Goal: Task Accomplishment & Management: Manage account settings

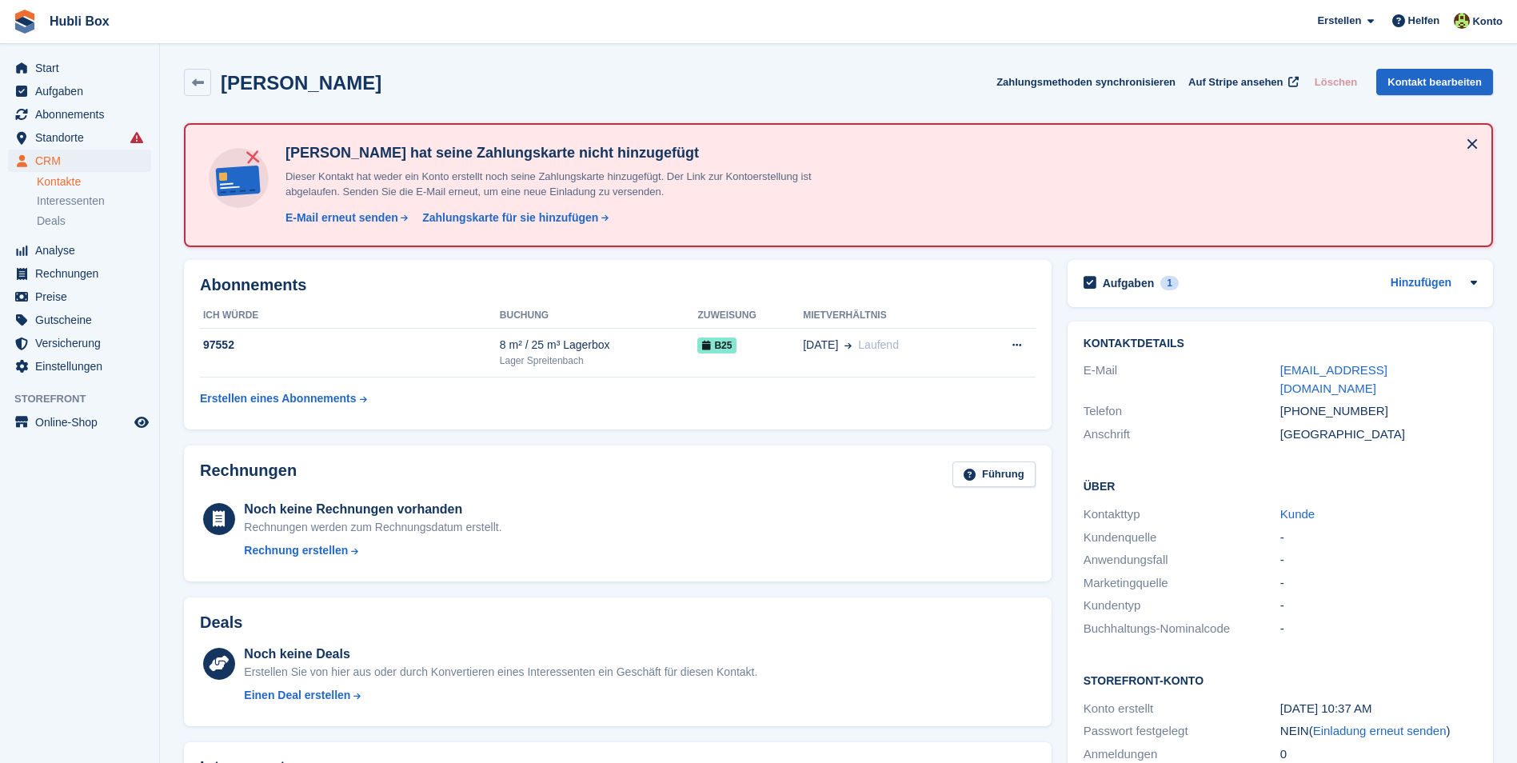
scroll to position [134, 0]
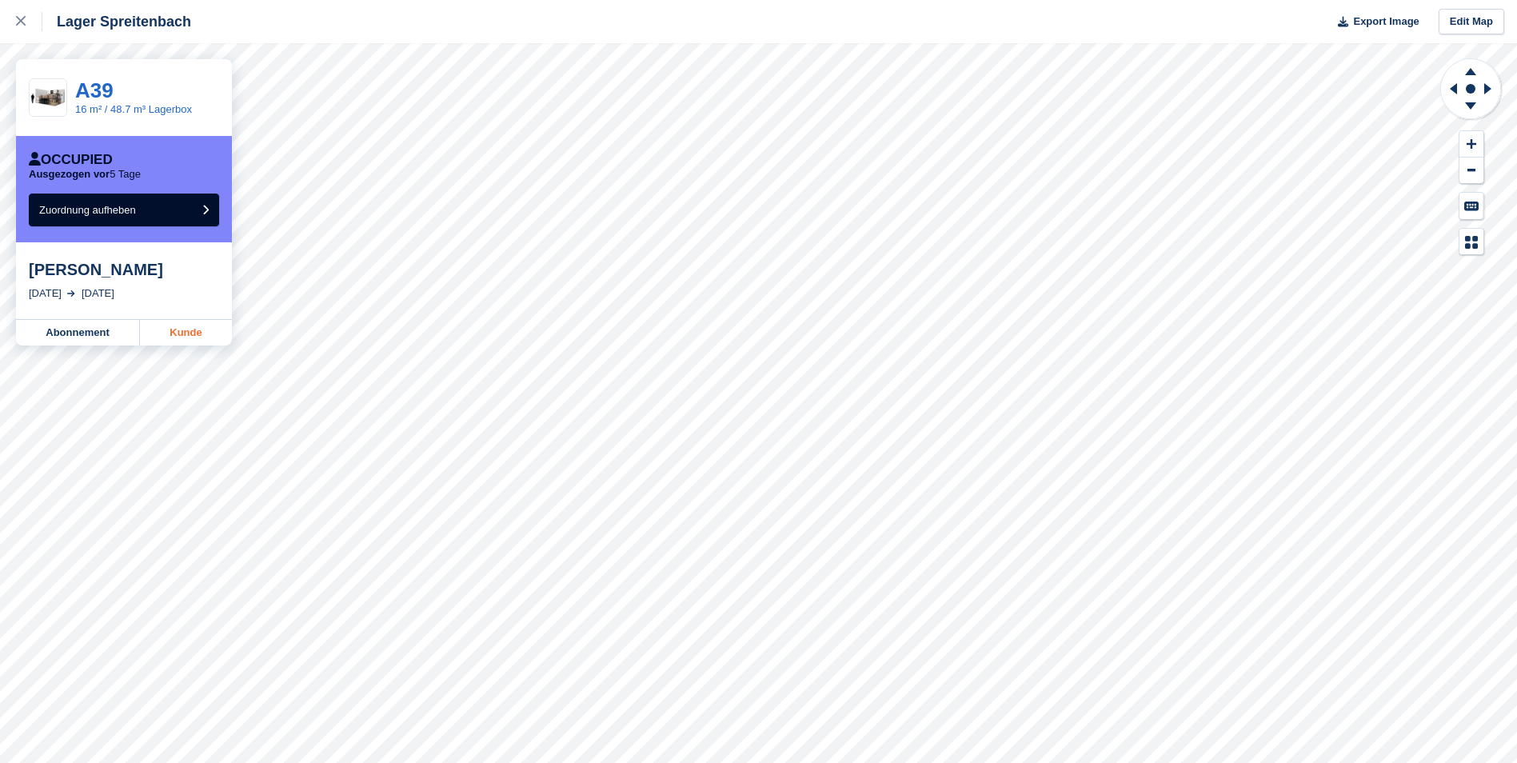
click at [182, 333] on link "Kunde" at bounding box center [186, 333] width 92 height 26
click at [181, 215] on button "Zuordnung aufheben" at bounding box center [124, 209] width 190 height 33
click at [194, 332] on link "Kunde" at bounding box center [186, 333] width 92 height 26
click at [149, 216] on button "Zuordnung aufheben" at bounding box center [124, 209] width 190 height 33
click at [185, 333] on link "Kunde" at bounding box center [186, 333] width 92 height 26
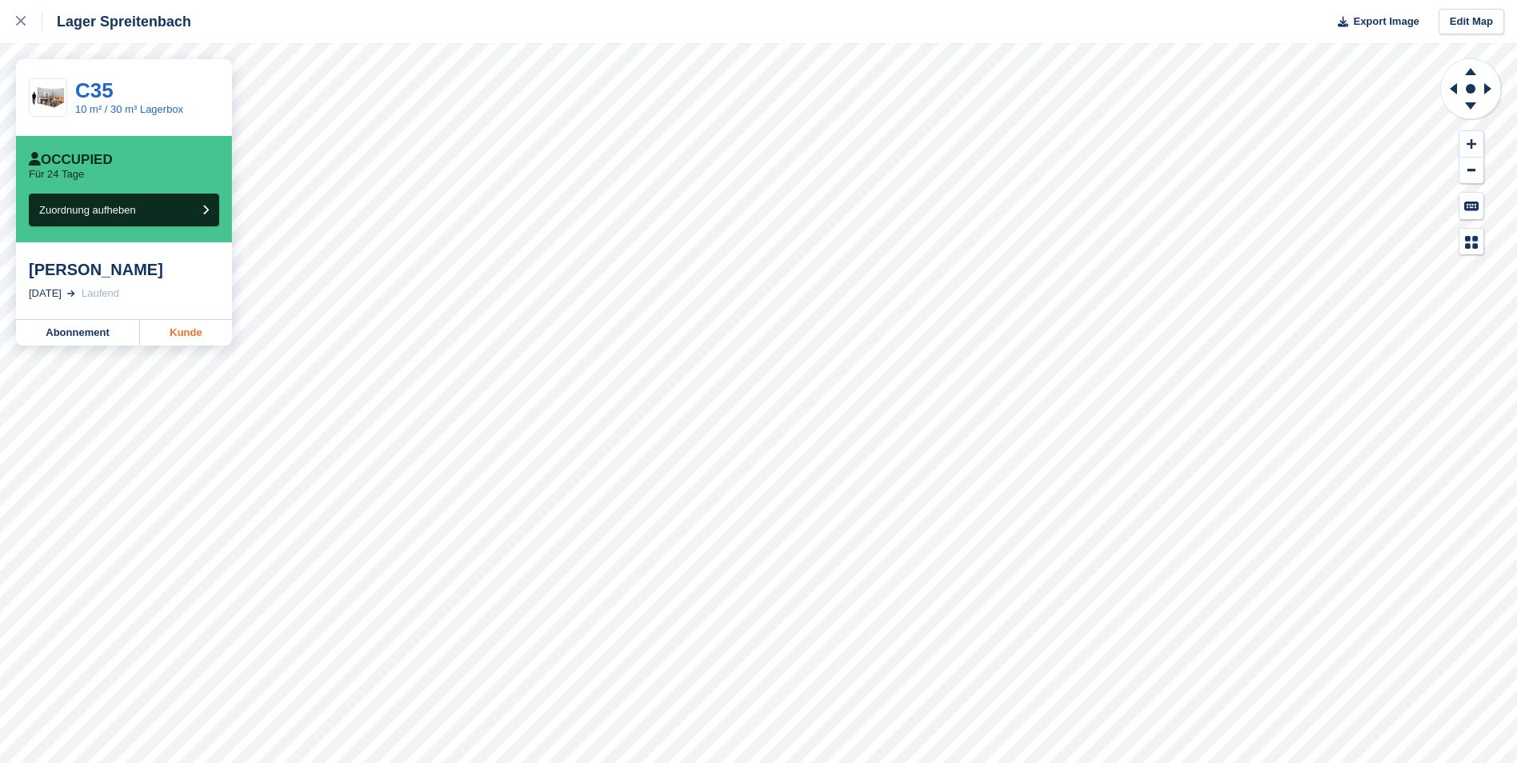
click at [220, 342] on link "Kunde" at bounding box center [186, 333] width 92 height 26
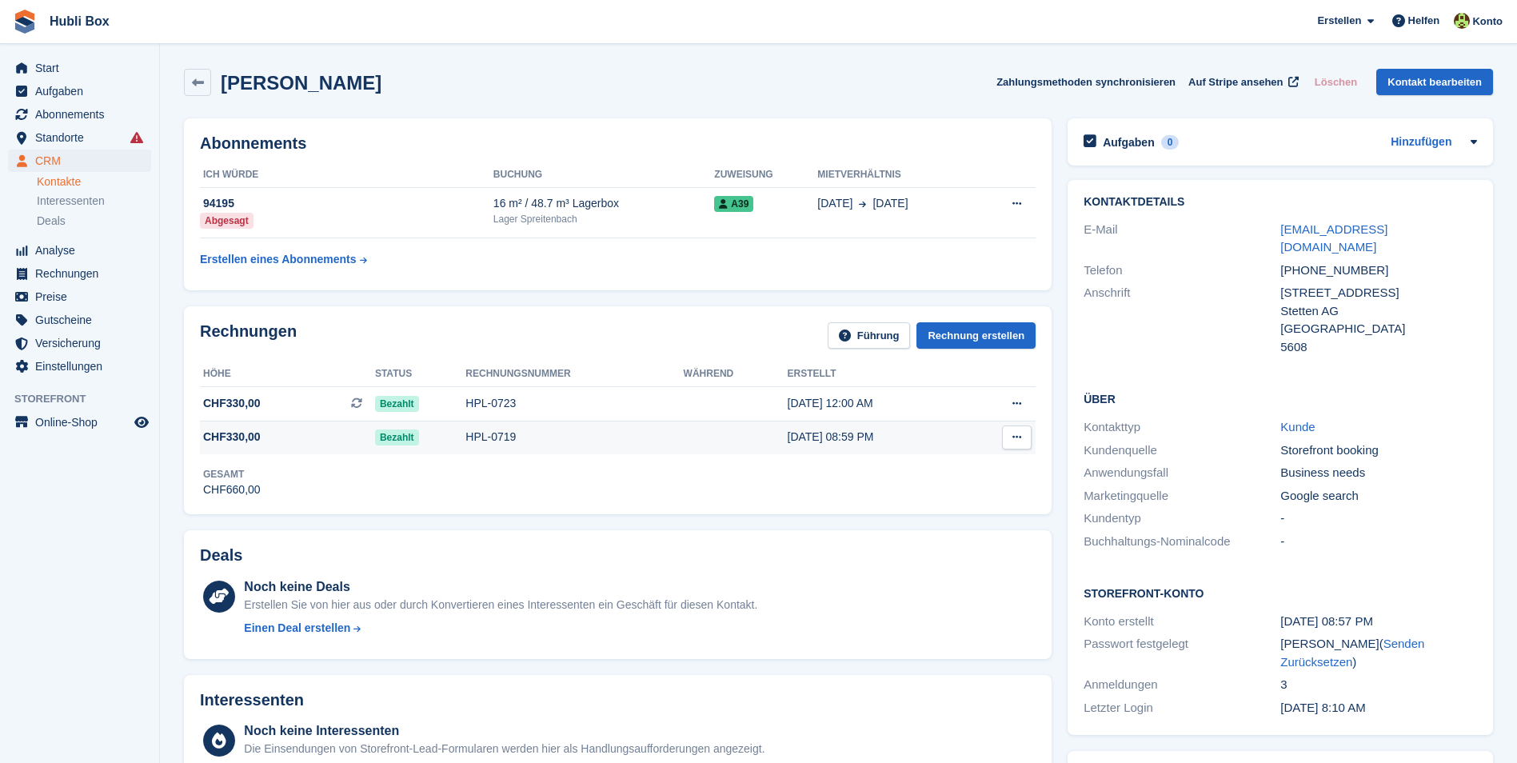
click at [292, 453] on td "CHF330,00" at bounding box center [287, 438] width 175 height 34
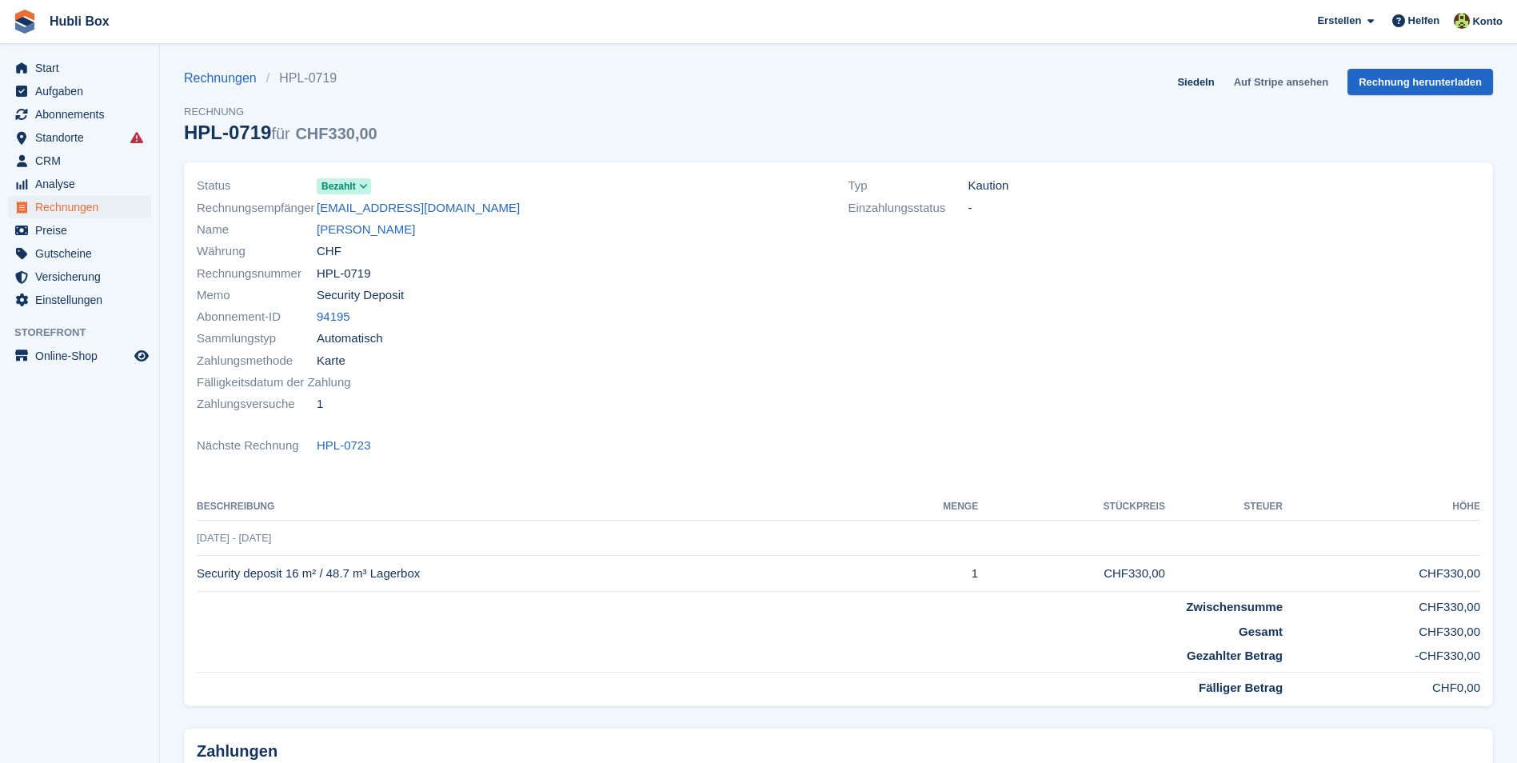
click at [1274, 80] on link "Auf Stripe ansehen" at bounding box center [1280, 82] width 107 height 26
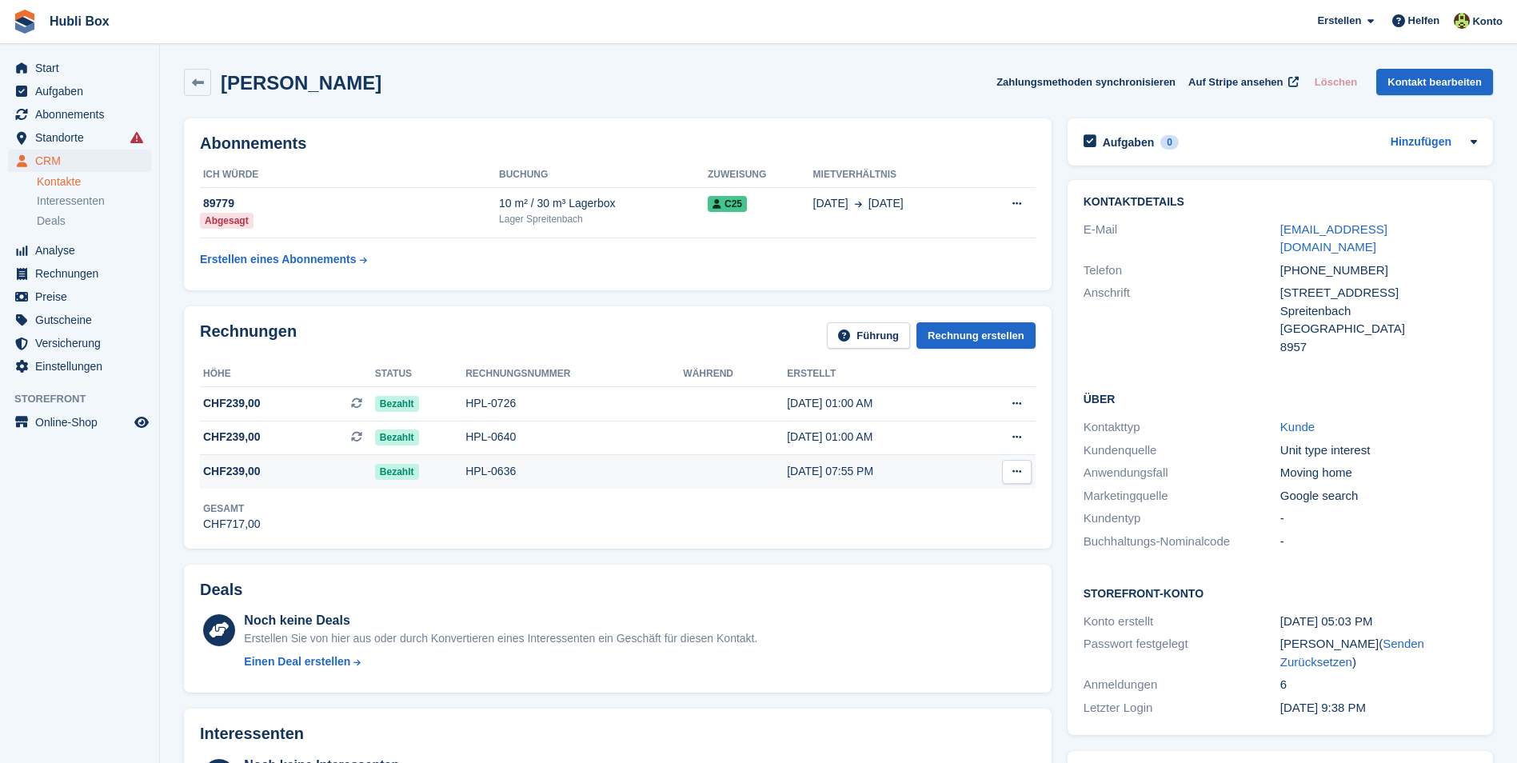
click at [254, 477] on span "CHF239,00" at bounding box center [232, 471] width 58 height 17
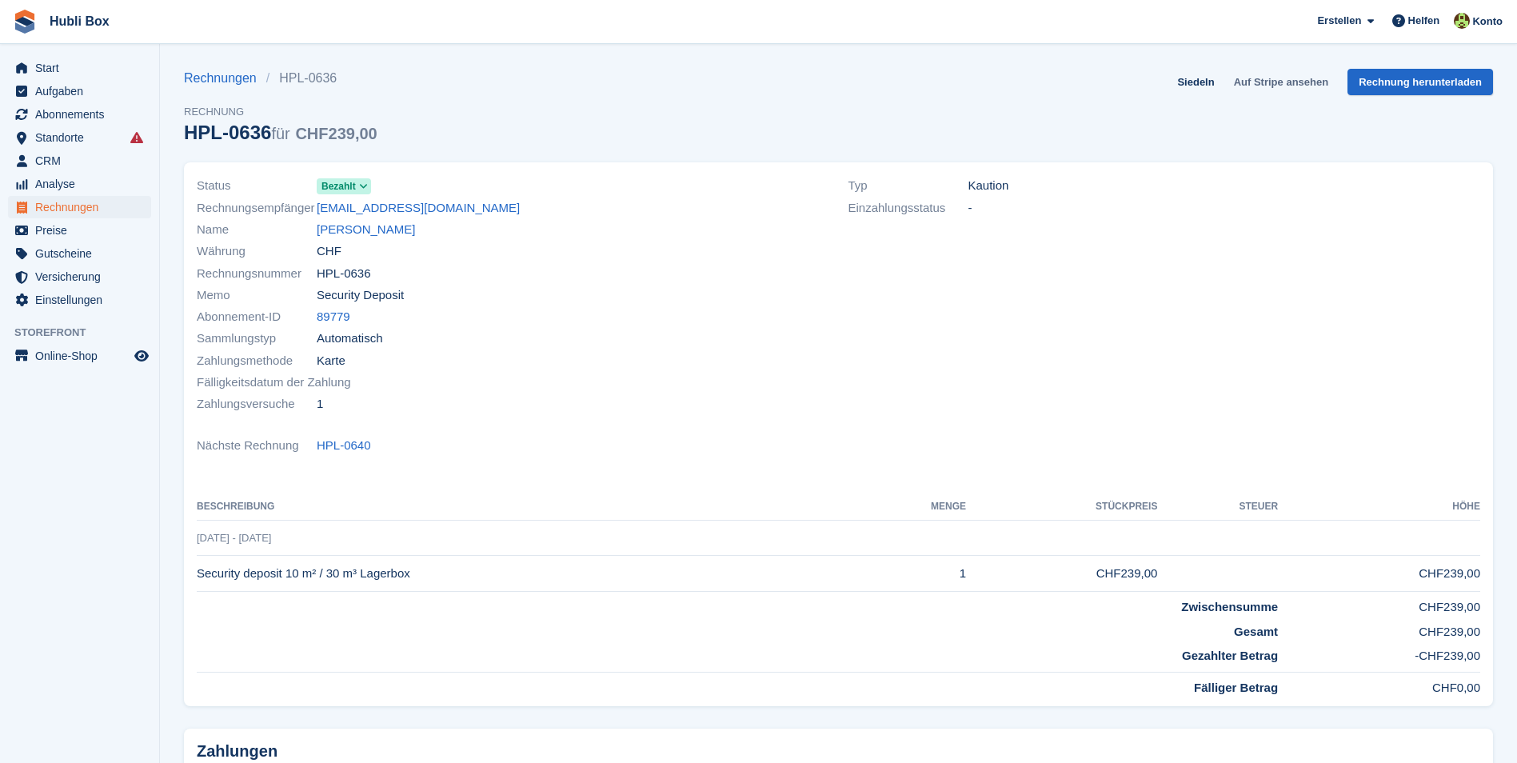
click at [1287, 81] on link "Auf Stripe ansehen" at bounding box center [1280, 82] width 107 height 26
drag, startPoint x: 425, startPoint y: 206, endPoint x: 314, endPoint y: 217, distance: 111.6
click at [314, 217] on div "Rechnungsempfänger [EMAIL_ADDRESS][DOMAIN_NAME]" at bounding box center [513, 208] width 632 height 22
copy div "Rechnungsempfänger [EMAIL_ADDRESS][DOMAIN_NAME]"
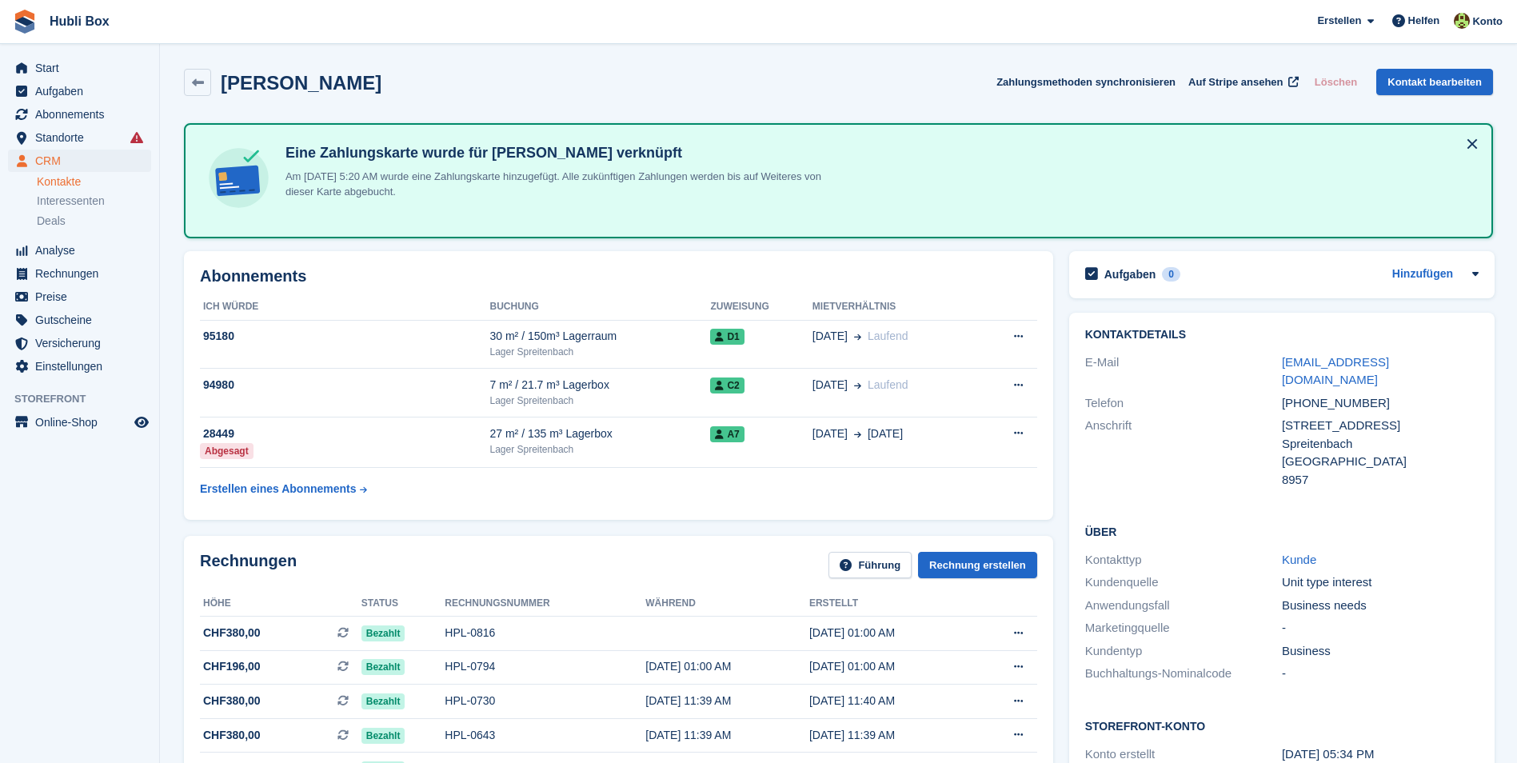
click at [1427, 285] on div "Aufgaben 0 Hinzufügen Keine Aufgaben im Zusammenhang mit Cham Doudou" at bounding box center [1281, 274] width 425 height 47
click at [1427, 273] on link "Hinzufügen" at bounding box center [1422, 274] width 61 height 18
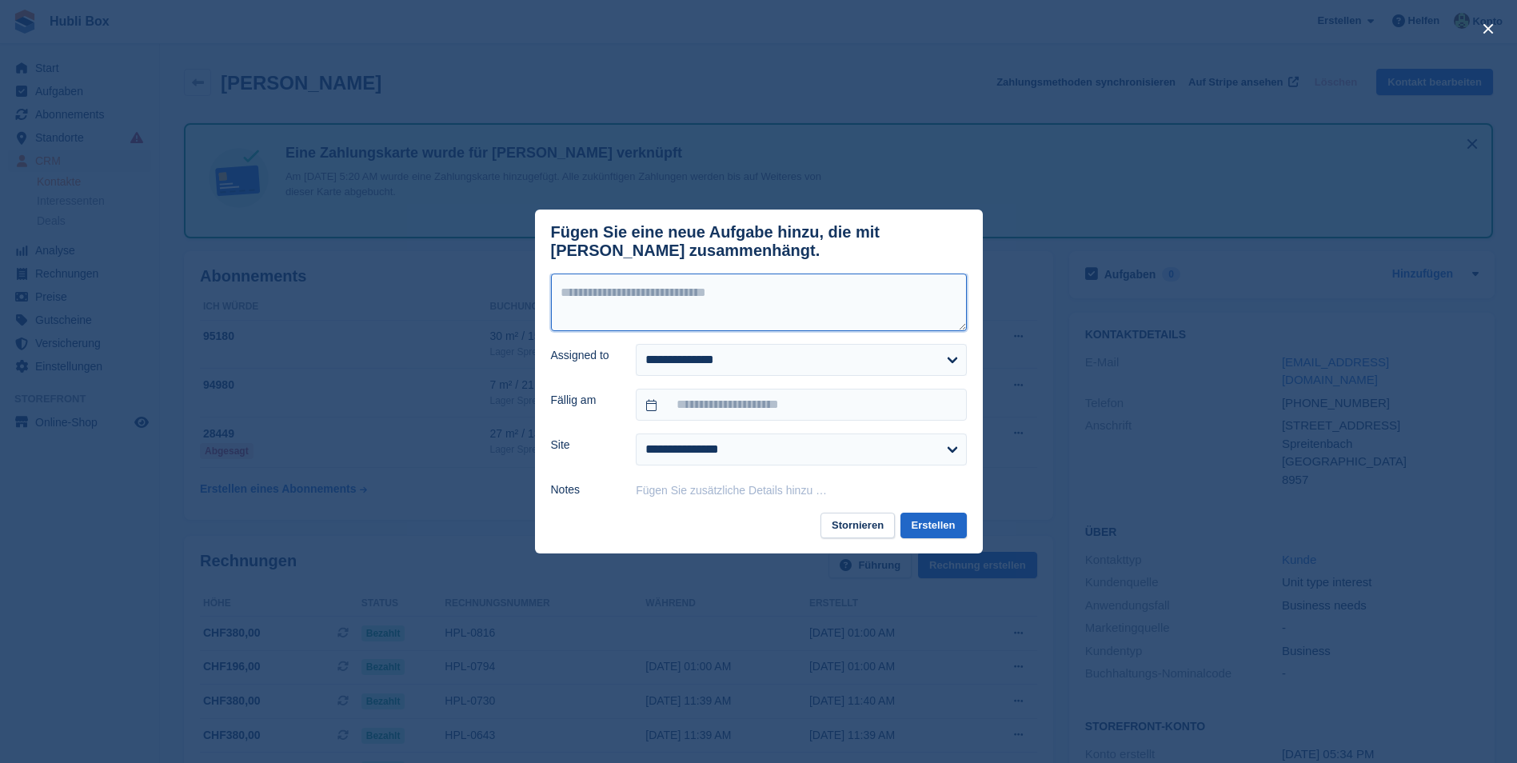
click at [724, 313] on textarea at bounding box center [759, 302] width 416 height 58
type textarea "**********"
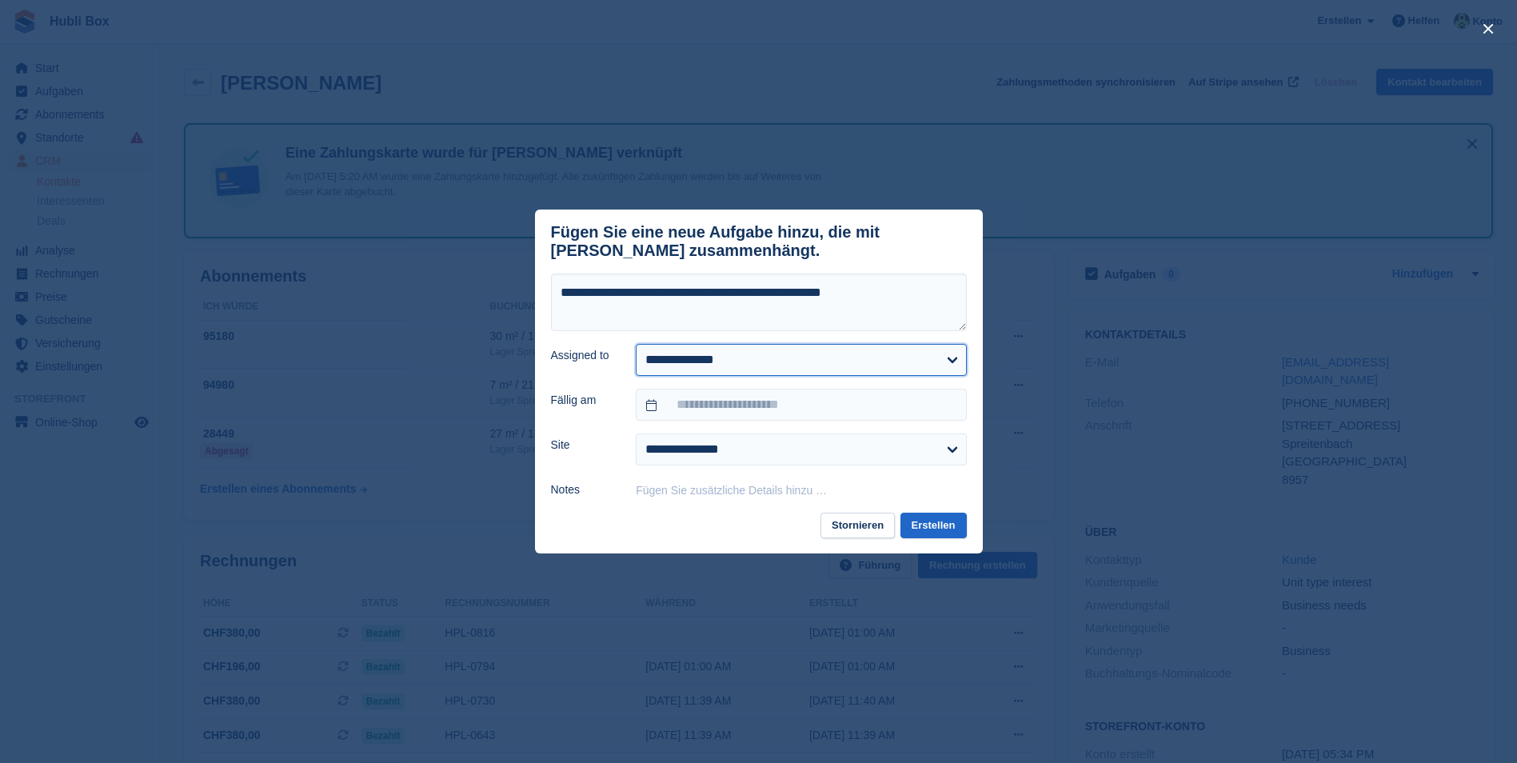
click at [712, 364] on select "**********" at bounding box center [801, 360] width 330 height 32
select select "****"
click at [636, 346] on select "**********" at bounding box center [801, 360] width 330 height 32
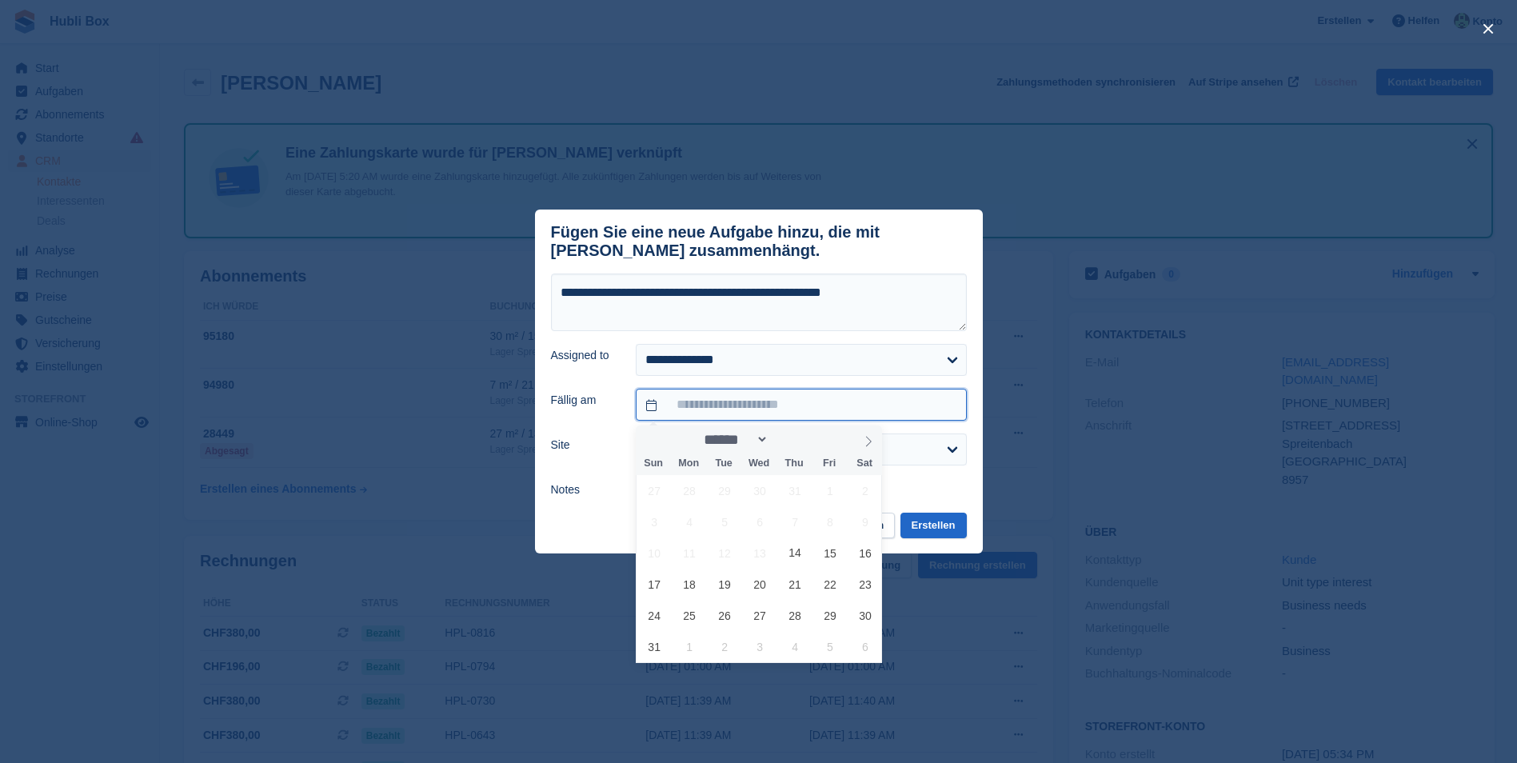
click at [690, 415] on input "text" at bounding box center [801, 405] width 330 height 32
click at [684, 652] on span "1" at bounding box center [689, 646] width 31 height 31
type input "**********"
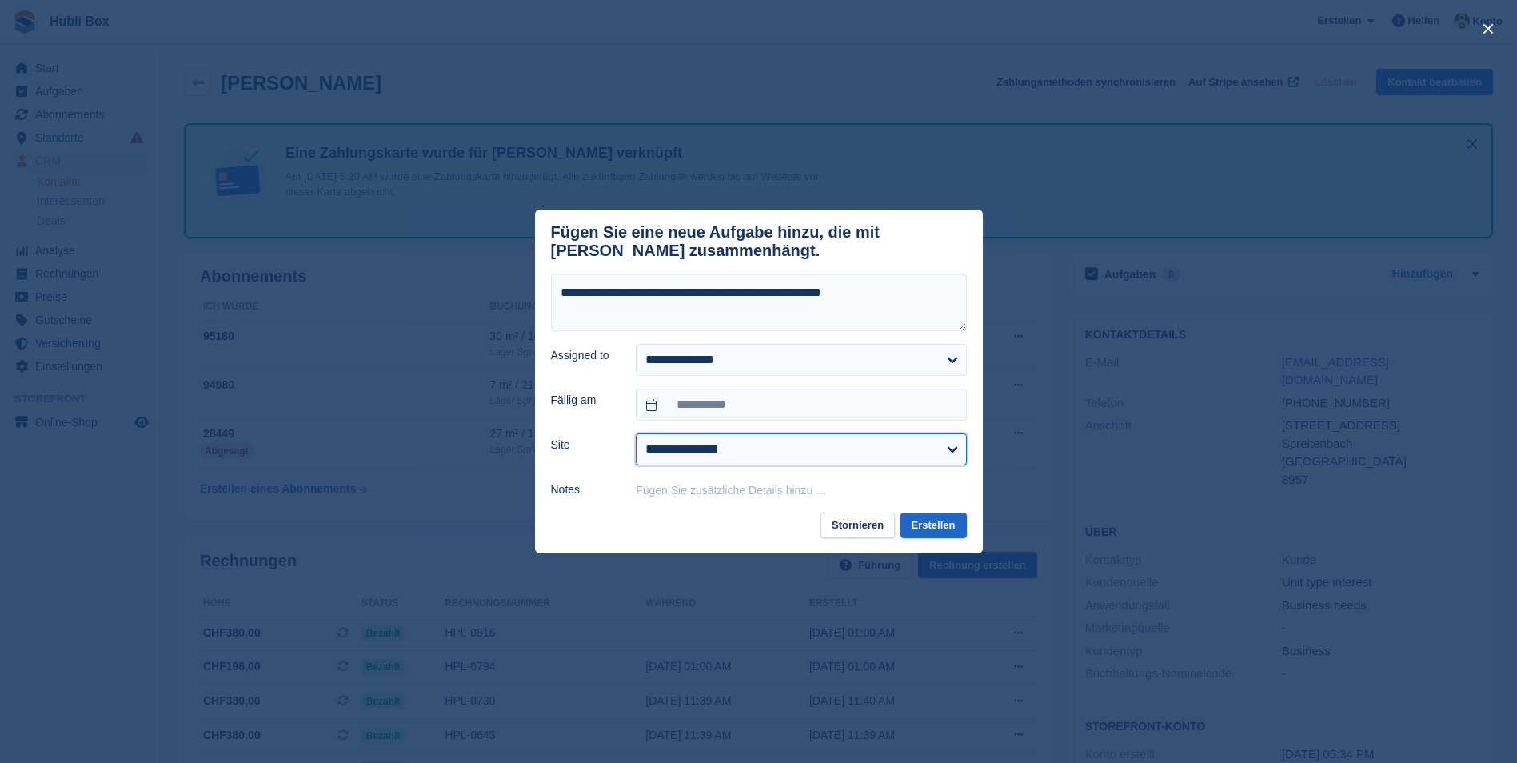
click at [727, 450] on select "**********" at bounding box center [801, 449] width 330 height 32
select select "****"
click at [636, 436] on select "**********" at bounding box center [801, 449] width 330 height 32
click at [931, 535] on button "Erstellen" at bounding box center [933, 525] width 66 height 26
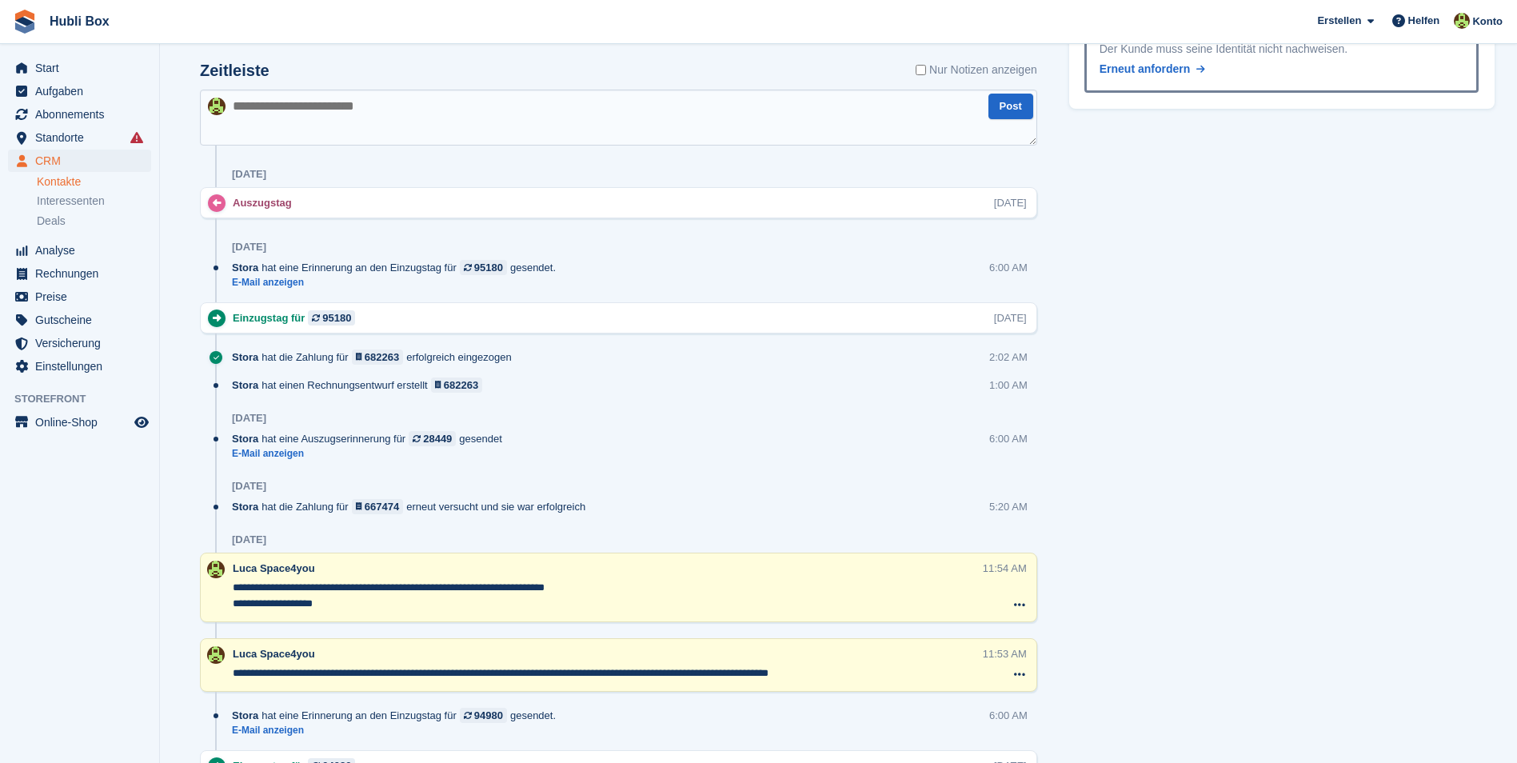
scroll to position [1119, 0]
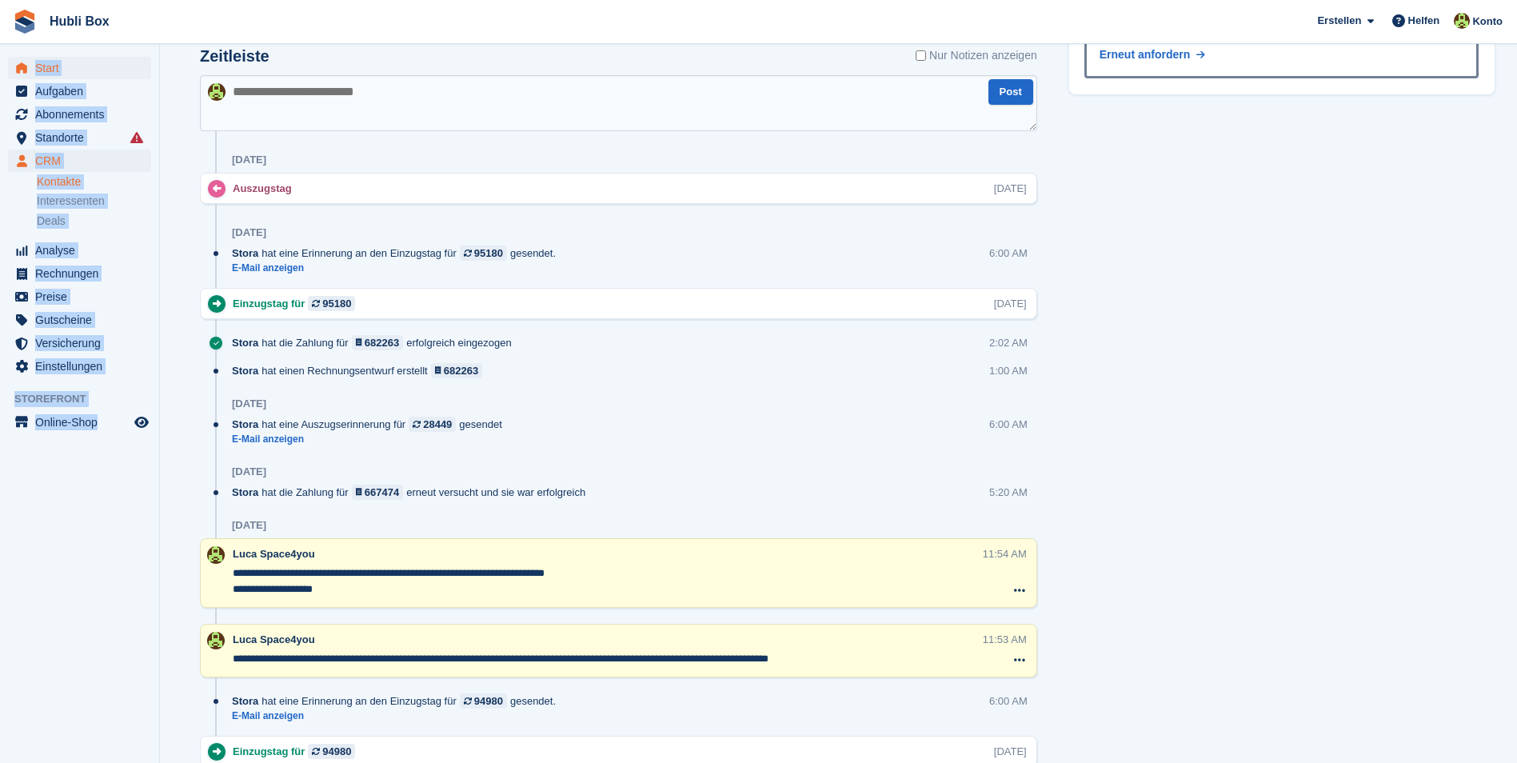
drag, startPoint x: 158, startPoint y: 437, endPoint x: 27, endPoint y: 57, distance: 401.8
click at [27, 57] on aside "Start Aufgaben Abonnements Abonnements Abonnements Preiserhöhungen NEU Preiserh…" at bounding box center [79, 385] width 159 height 683
click at [44, 517] on aside "Start Aufgaben Abonnements Abonnements Abonnements Preiserhöhungen NEU Preiserh…" at bounding box center [79, 385] width 159 height 683
drag, startPoint x: 148, startPoint y: 435, endPoint x: 9, endPoint y: 22, distance: 436.1
click at [9, 22] on div "Hubli Box Erstellen Abonnement Rechnung Kontakt Deal Rabatt Seite Helfen Chat-S…" at bounding box center [758, 348] width 1517 height 2935
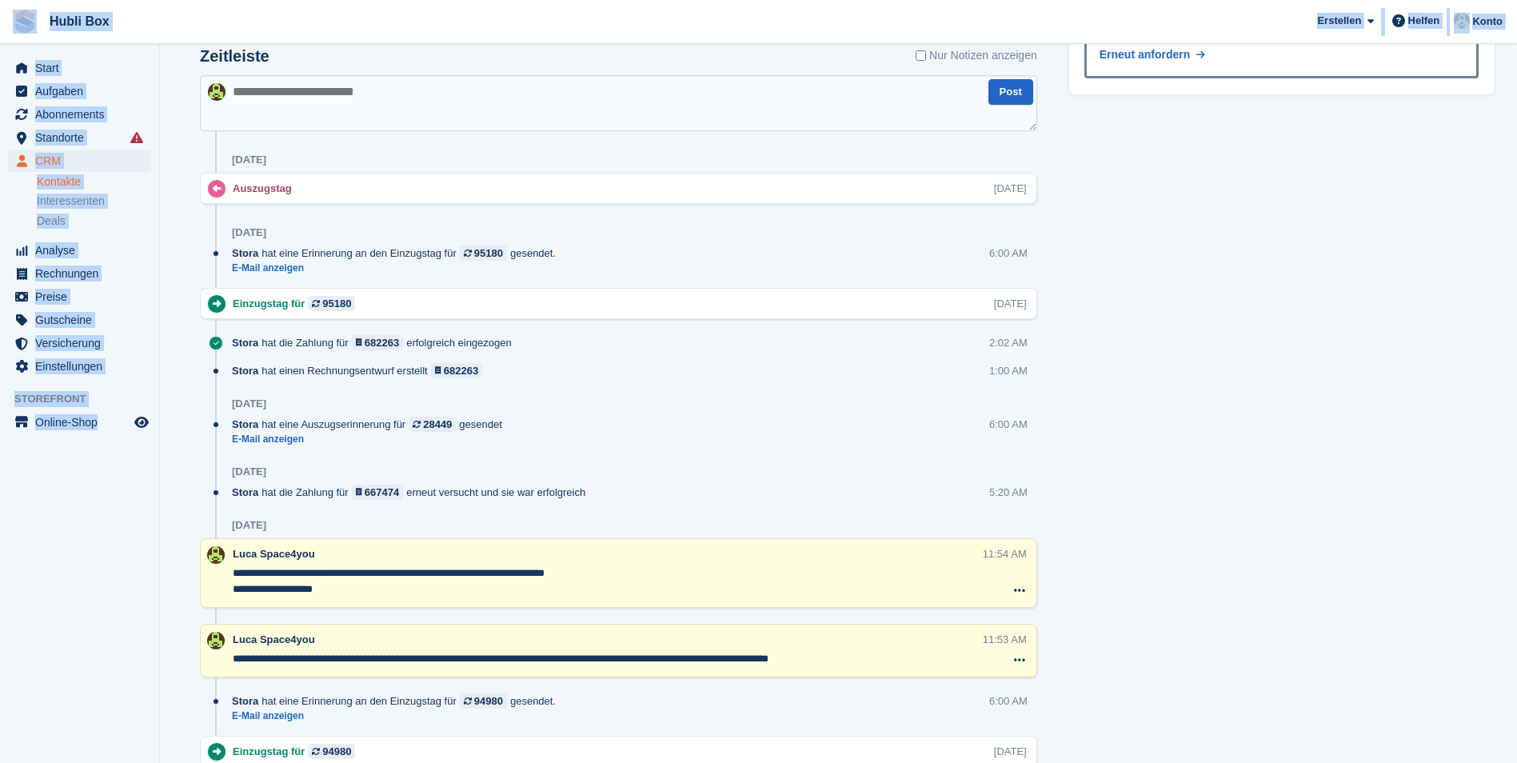
click at [70, 552] on aside "Start Aufgaben Abonnements Abonnements Abonnements Preiserhöhungen NEU Preiserh…" at bounding box center [79, 385] width 159 height 683
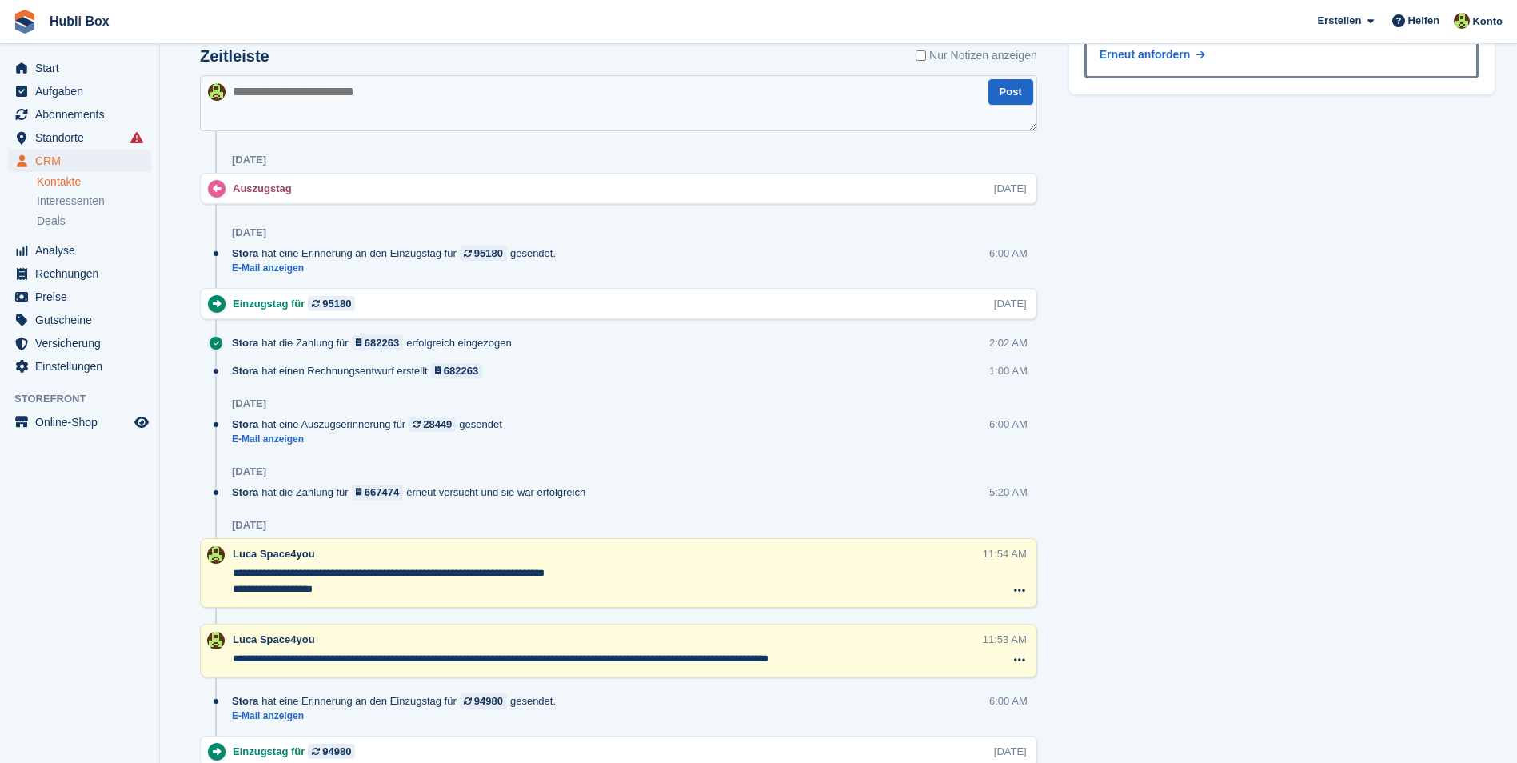
click at [1206, 323] on div "Aufgaben 1 Hinzufügen Box nochmals kontrollieren lassen ob sie leer ist (A7) 01…" at bounding box center [1281, 462] width 441 height 2677
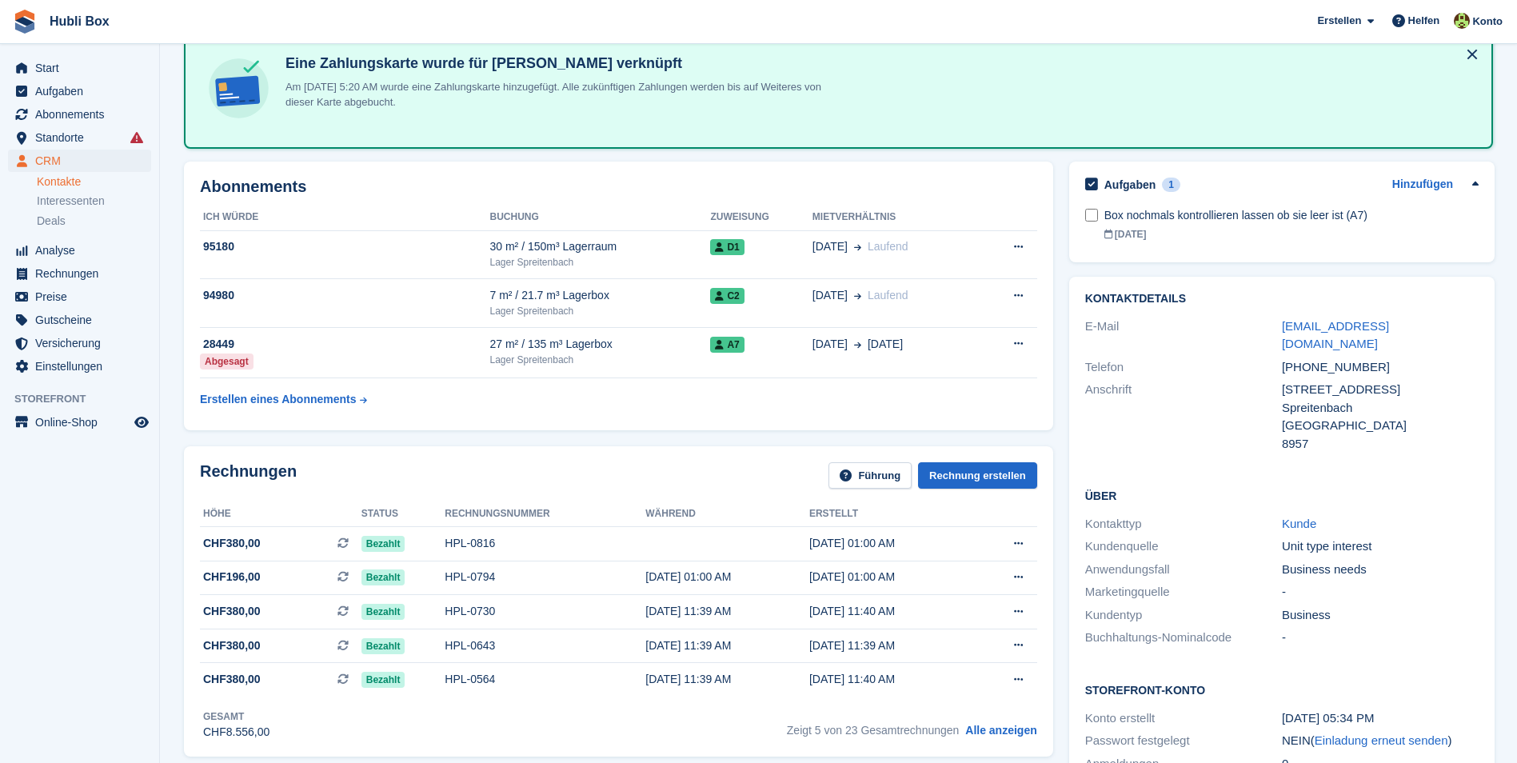
scroll to position [80, 0]
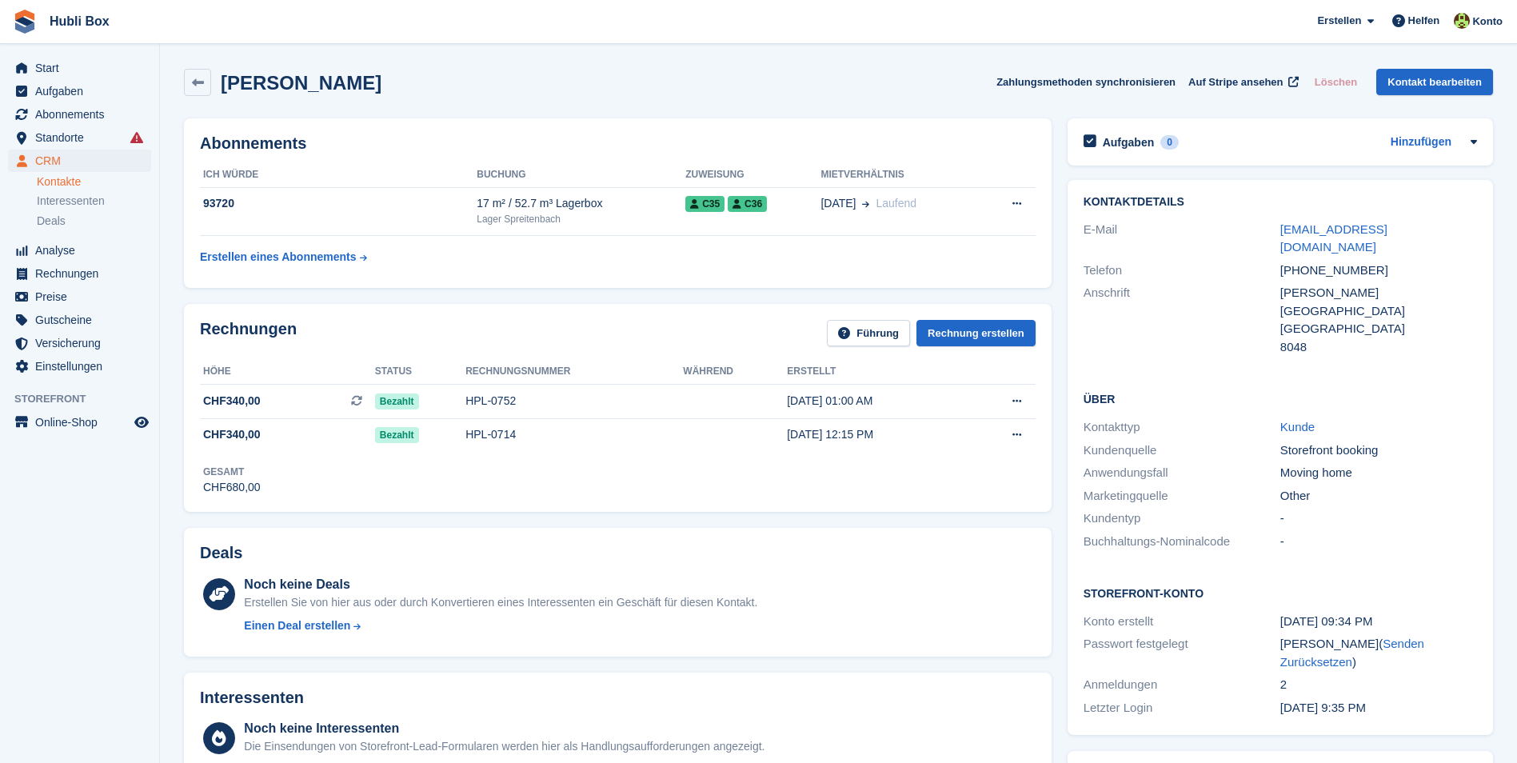
drag, startPoint x: 403, startPoint y: 92, endPoint x: 2, endPoint y: 32, distance: 405.8
click at [297, 27] on span "Hubli Box [GEOGRAPHIC_DATA] Abonnement Rechnung Kontakt Deal [GEOGRAPHIC_DATA] …" at bounding box center [758, 21] width 1517 height 43
click at [391, 84] on div "[PERSON_NAME] Zahlungsmethoden synchronisieren Auf Stripe ansehen Löschen Konta…" at bounding box center [838, 82] width 1309 height 27
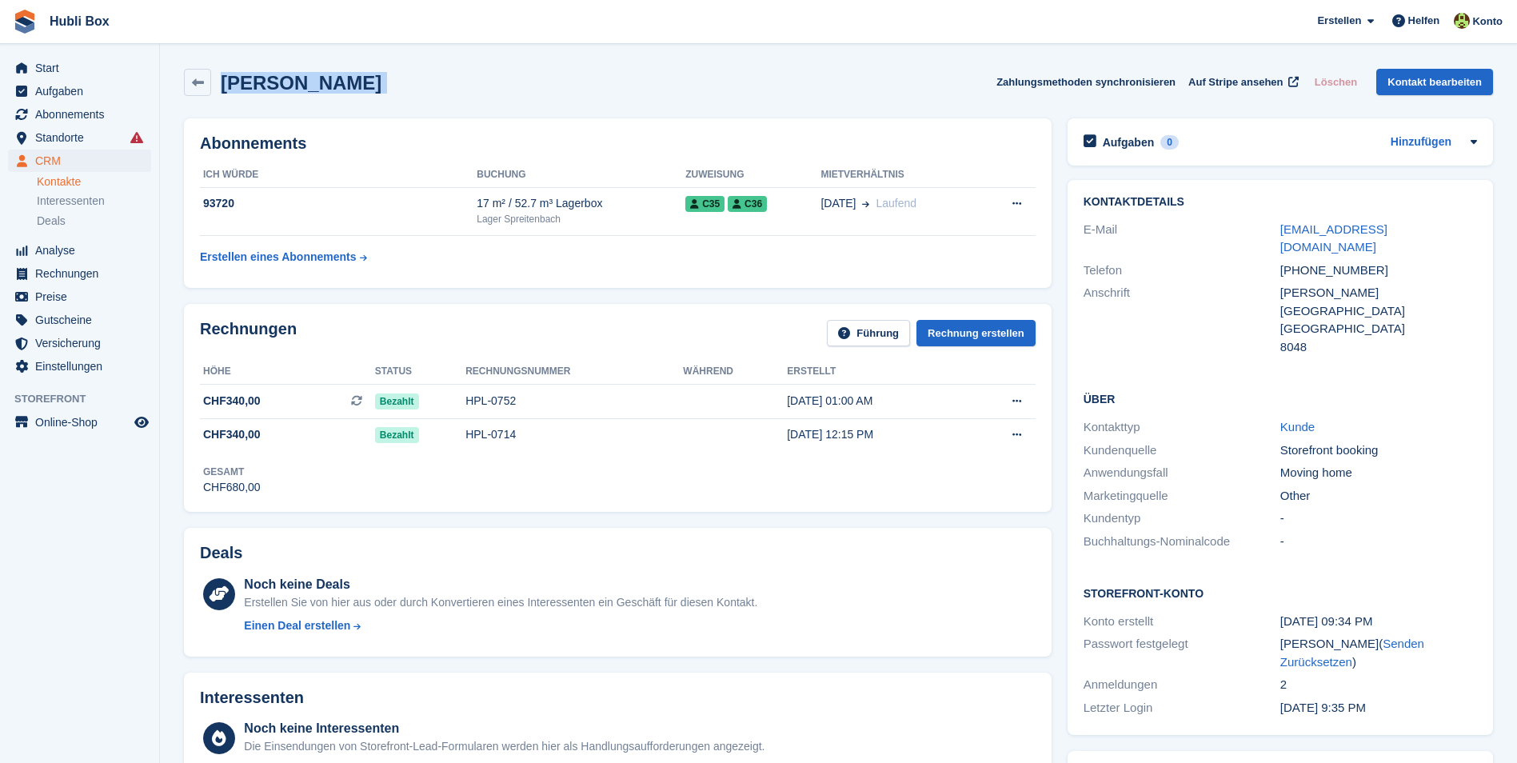
click at [391, 84] on div "[PERSON_NAME] Zahlungsmethoden synchronisieren Auf Stripe ansehen Löschen Konta…" at bounding box center [838, 82] width 1309 height 27
click at [509, 85] on div "Andjela Novkovic Zahlungsmethoden synchronisieren Auf Stripe ansehen Löschen Ko…" at bounding box center [838, 82] width 1309 height 27
drag, startPoint x: 257, startPoint y: 98, endPoint x: 6, endPoint y: 27, distance: 260.7
click at [285, 40] on span "Hubli Box Erstellen Abonnement Rechnung Kontakt Deal Rabatt Seite Helfen Chat-S…" at bounding box center [758, 21] width 1517 height 43
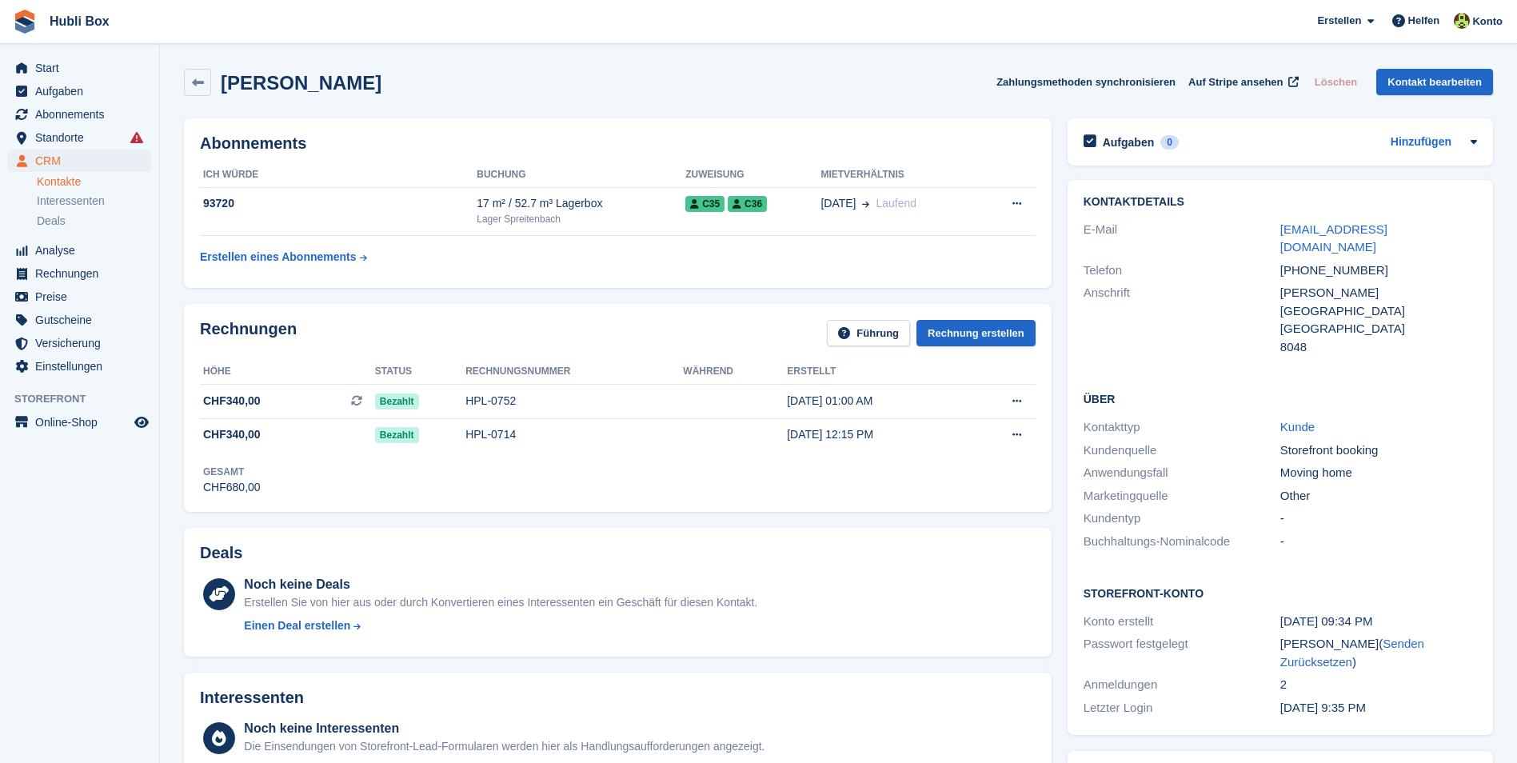
click at [493, 90] on div "Andjela Novkovic Zahlungsmethoden synchronisieren Auf Stripe ansehen Löschen Ko…" at bounding box center [838, 82] width 1309 height 27
click at [492, 89] on div "Andjela Novkovic Zahlungsmethoden synchronisieren Auf Stripe ansehen Löschen Ko…" at bounding box center [838, 82] width 1309 height 27
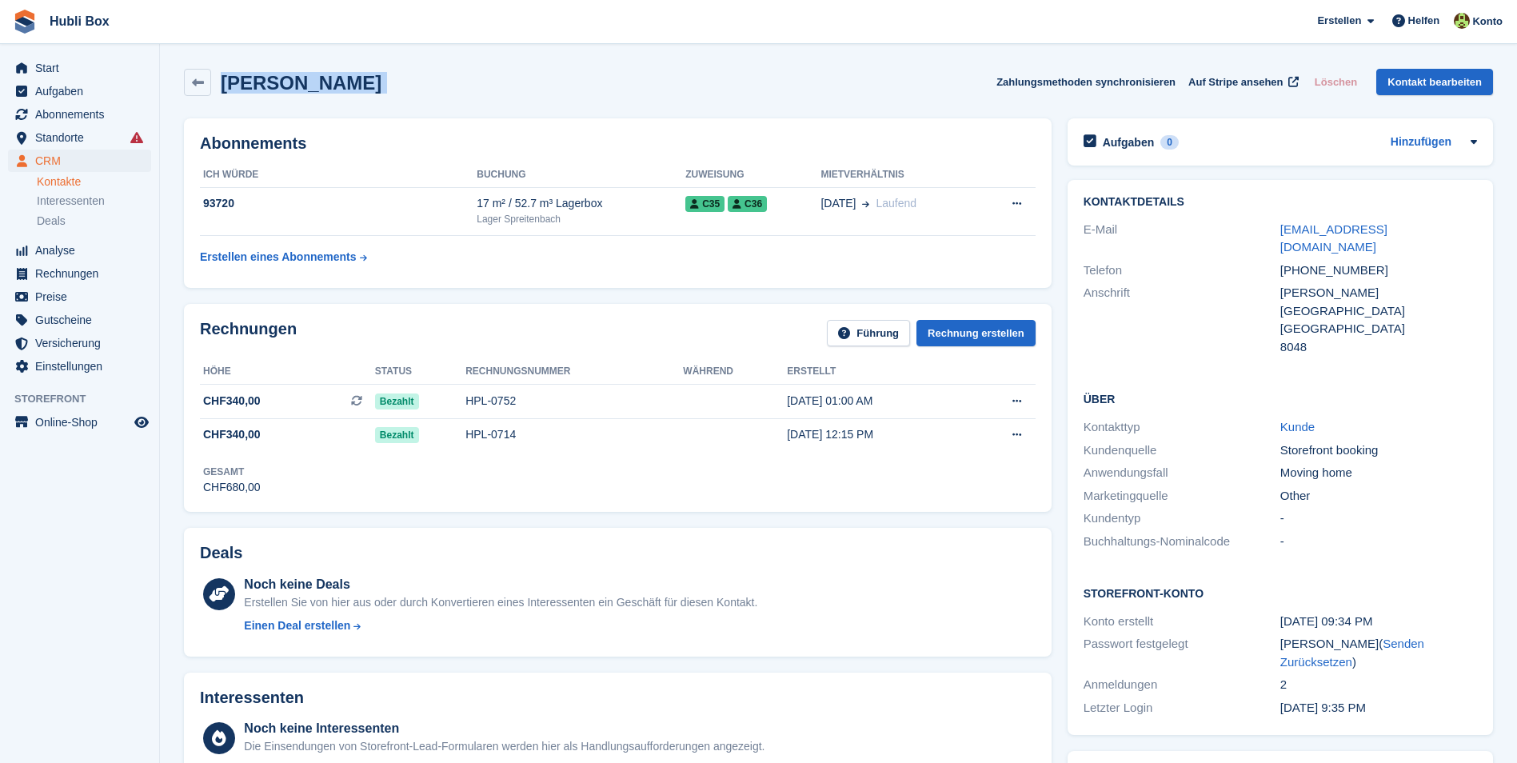
click at [494, 86] on div "Andjela Novkovic Zahlungsmethoden synchronisieren Auf Stripe ansehen Löschen Ko…" at bounding box center [838, 82] width 1309 height 27
drag, startPoint x: 484, startPoint y: 90, endPoint x: 15, endPoint y: 10, distance: 475.1
click at [341, 14] on span "Hubli Box Erstellen Abonnement Rechnung Kontakt Deal Rabatt Seite Helfen Chat-S…" at bounding box center [758, 21] width 1517 height 43
drag, startPoint x: 384, startPoint y: 89, endPoint x: 20, endPoint y: 30, distance: 368.4
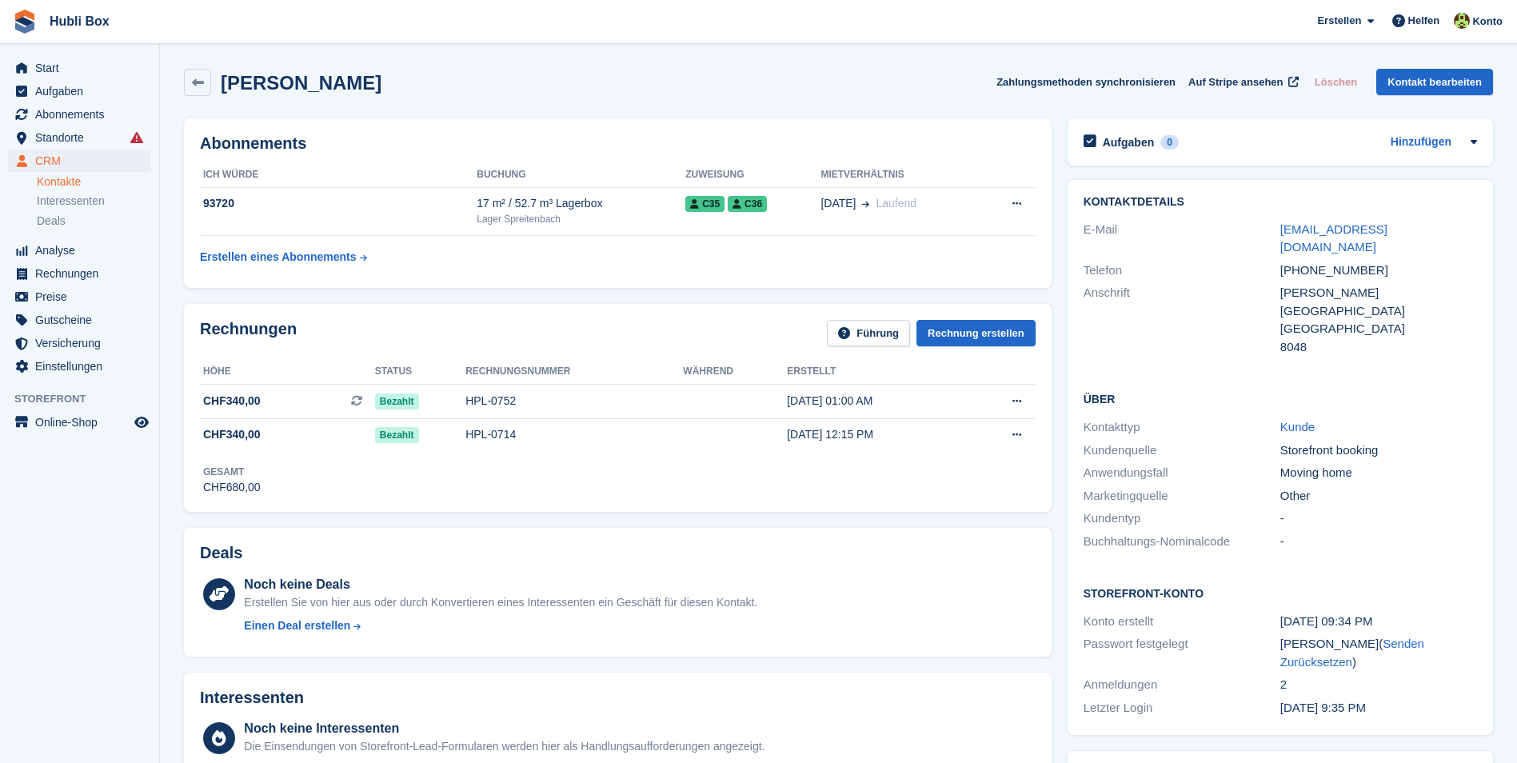
click at [437, 77] on div "Andjela Novkovic Zahlungsmethoden synchronisieren Auf Stripe ansehen Löschen Ko…" at bounding box center [838, 82] width 1309 height 27
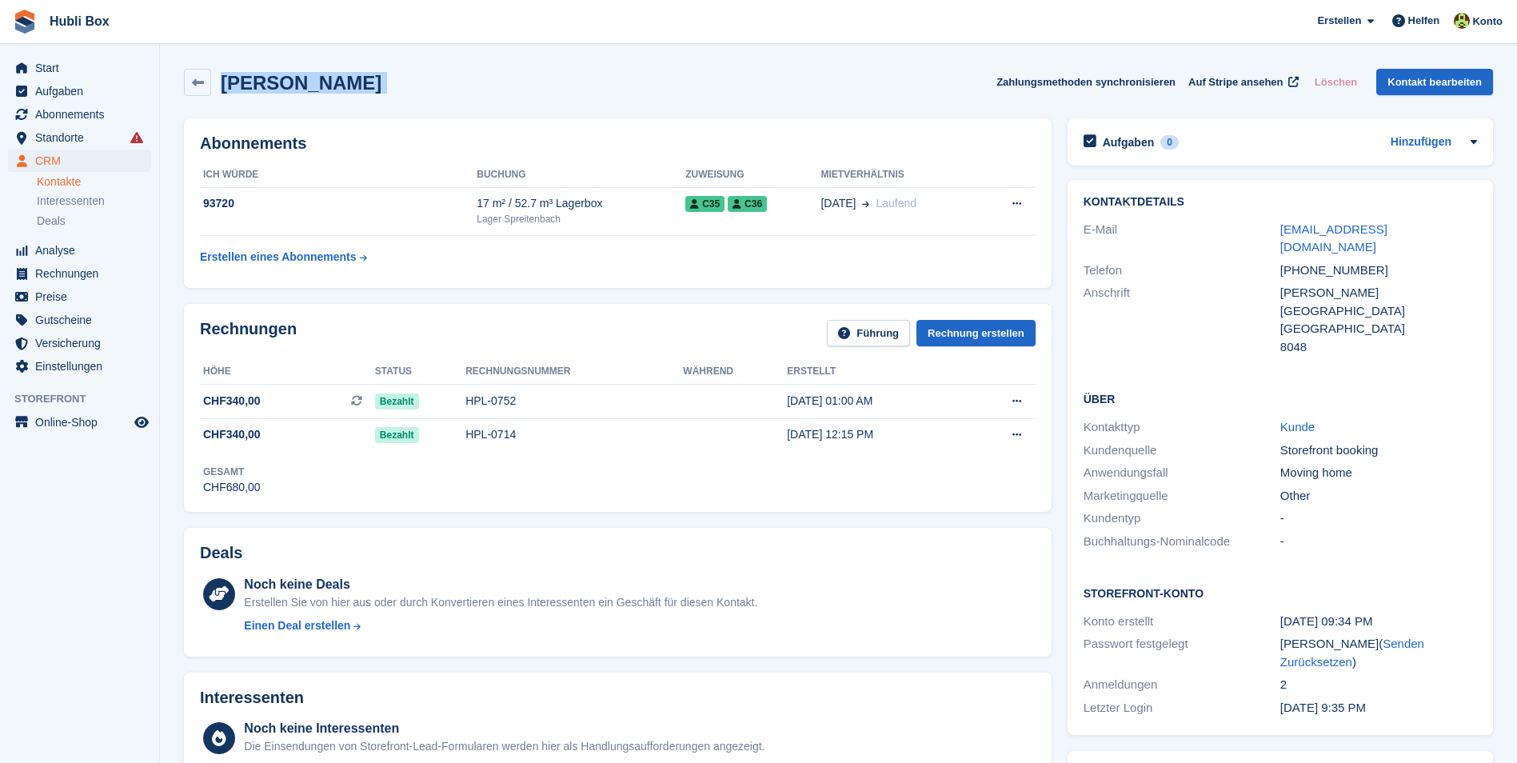
click at [437, 77] on div "Andjela Novkovic Zahlungsmethoden synchronisieren Auf Stripe ansehen Löschen Ko…" at bounding box center [838, 82] width 1309 height 27
drag, startPoint x: 437, startPoint y: 77, endPoint x: 14, endPoint y: 38, distance: 423.9
click at [269, 25] on span "Hubli Box Erstellen Abonnement Rechnung Kontakt Deal Rabatt Seite Helfen Chat-S…" at bounding box center [758, 21] width 1517 height 43
drag, startPoint x: 401, startPoint y: 78, endPoint x: 21, endPoint y: 26, distance: 384.0
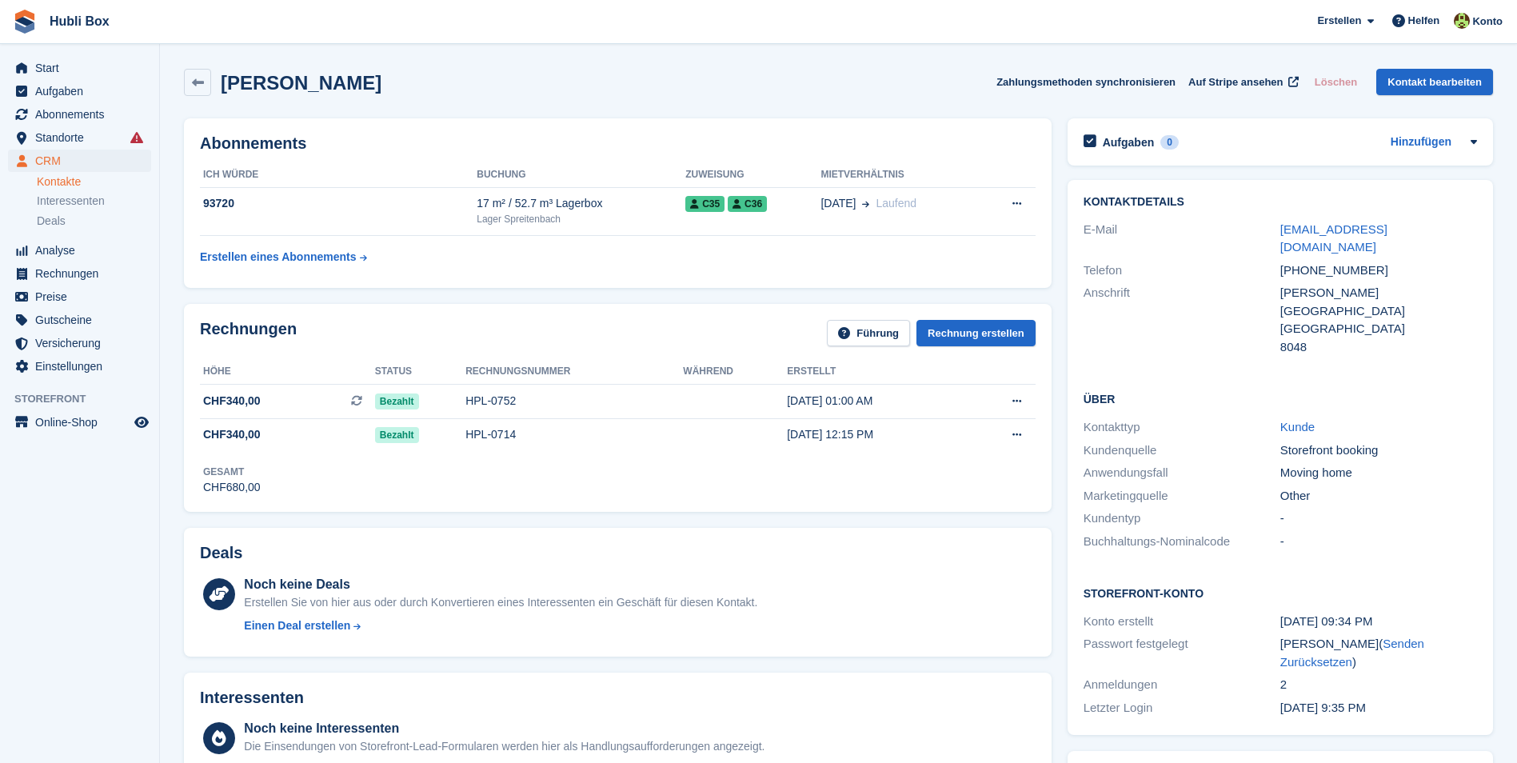
click at [239, 23] on span "Hubli Box Erstellen Abonnement Rechnung Kontakt Deal Rabatt Seite Helfen Chat-S…" at bounding box center [758, 21] width 1517 height 43
drag, startPoint x: 393, startPoint y: 75, endPoint x: 16, endPoint y: 7, distance: 382.6
click at [251, 36] on span "Hubli Box Erstellen Abonnement Rechnung Kontakt Deal Rabatt Seite Helfen Chat-S…" at bounding box center [758, 21] width 1517 height 43
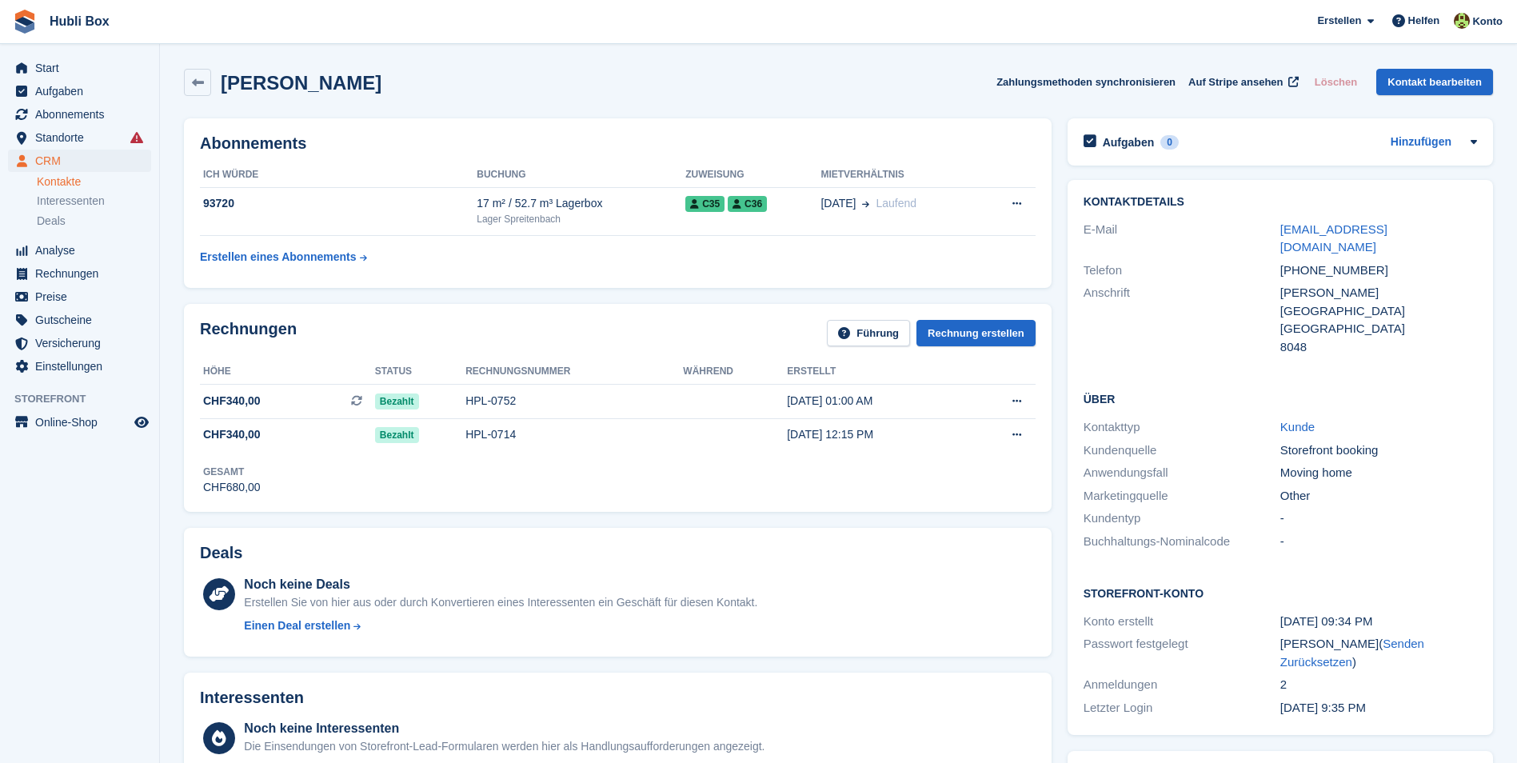
click at [284, 62] on div "Andjela Novkovic Zahlungsmethoden synchronisieren Auf Stripe ansehen Löschen Ko…" at bounding box center [838, 86] width 1325 height 50
click at [355, 82] on h2 "Andjela Novkovic" at bounding box center [301, 83] width 161 height 22
click at [396, 82] on div "Andjela Novkovic Zahlungsmethoden synchronisieren Auf Stripe ansehen Löschen Ko…" at bounding box center [838, 82] width 1309 height 27
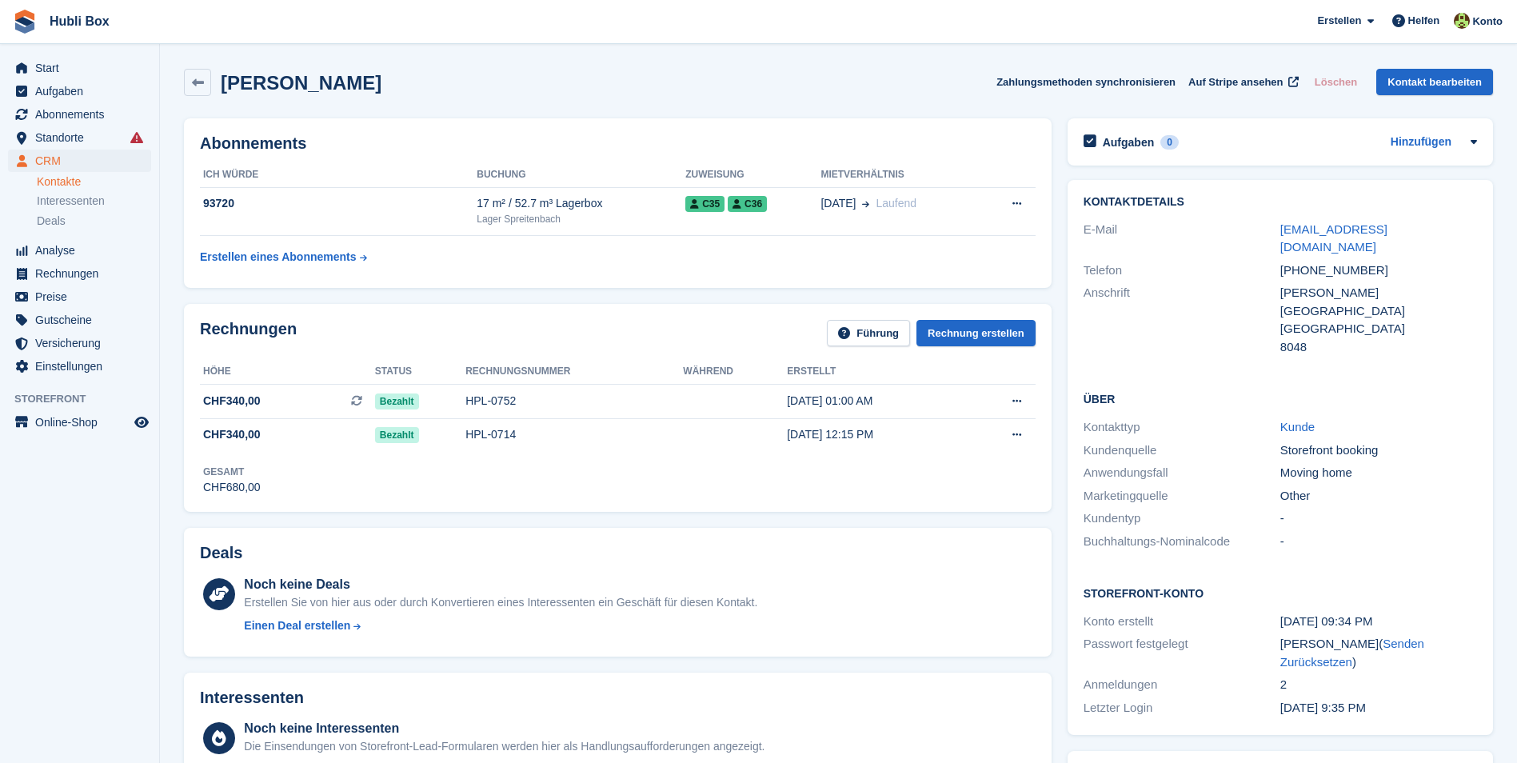
click at [396, 82] on div "Andjela Novkovic Zahlungsmethoden synchronisieren Auf Stripe ansehen Löschen Ko…" at bounding box center [838, 82] width 1309 height 27
drag, startPoint x: 382, startPoint y: 81, endPoint x: -3, endPoint y: 23, distance: 389.6
click at [0, 23] on html "Hubli Box Erstellen Abonnement Rechnung Kontakt Deal Rabatt Seite Helfen Chat-S…" at bounding box center [758, 381] width 1517 height 763
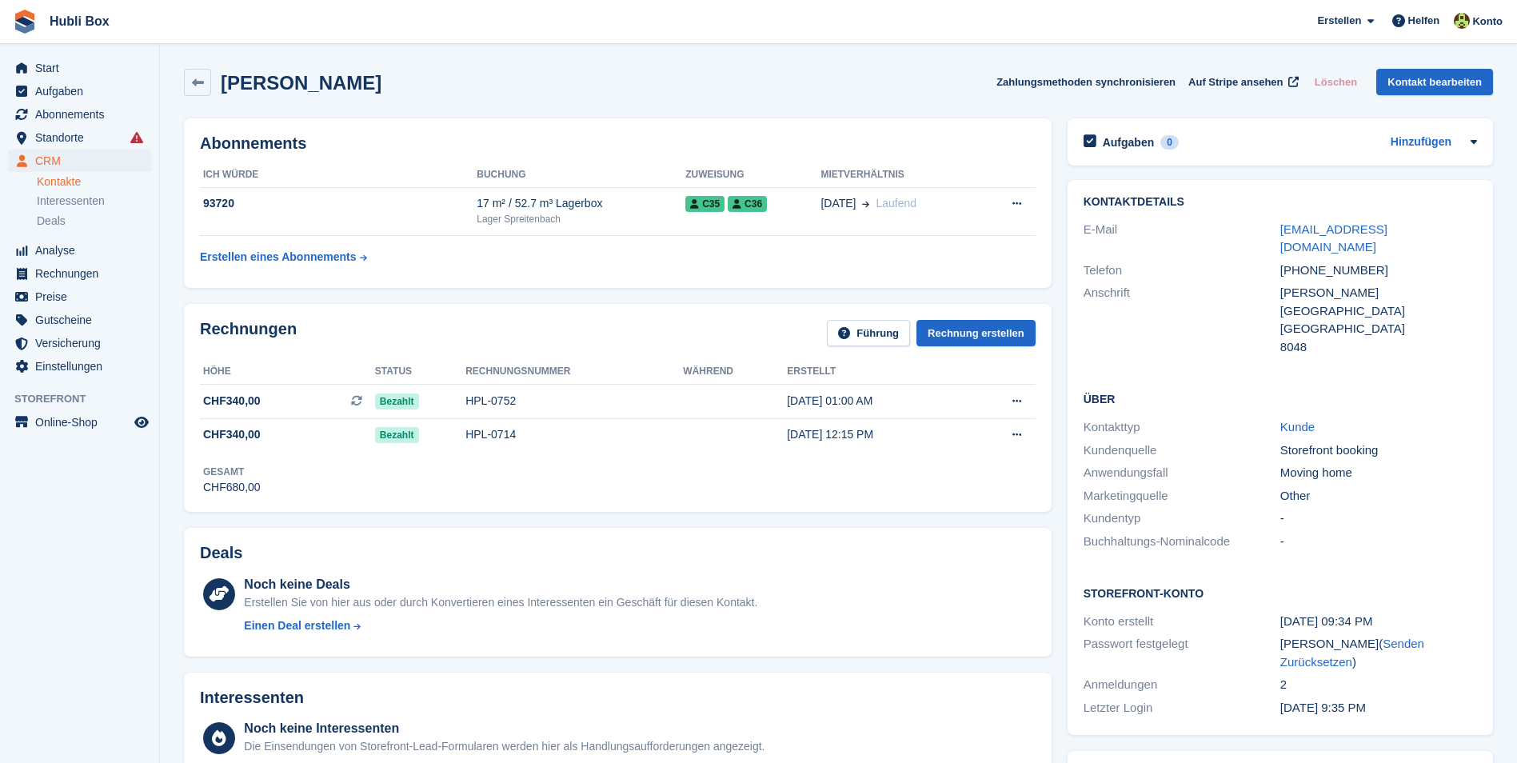
click at [184, 21] on span "Hubli Box Erstellen Abonnement Rechnung Kontakt Deal Rabatt Seite Helfen Chat-S…" at bounding box center [758, 21] width 1517 height 43
drag, startPoint x: 394, startPoint y: 89, endPoint x: 30, endPoint y: 23, distance: 369.6
click at [156, 20] on span "Hubli Box Erstellen Abonnement Rechnung Kontakt Deal Rabatt Seite Helfen Chat-S…" at bounding box center [758, 21] width 1517 height 43
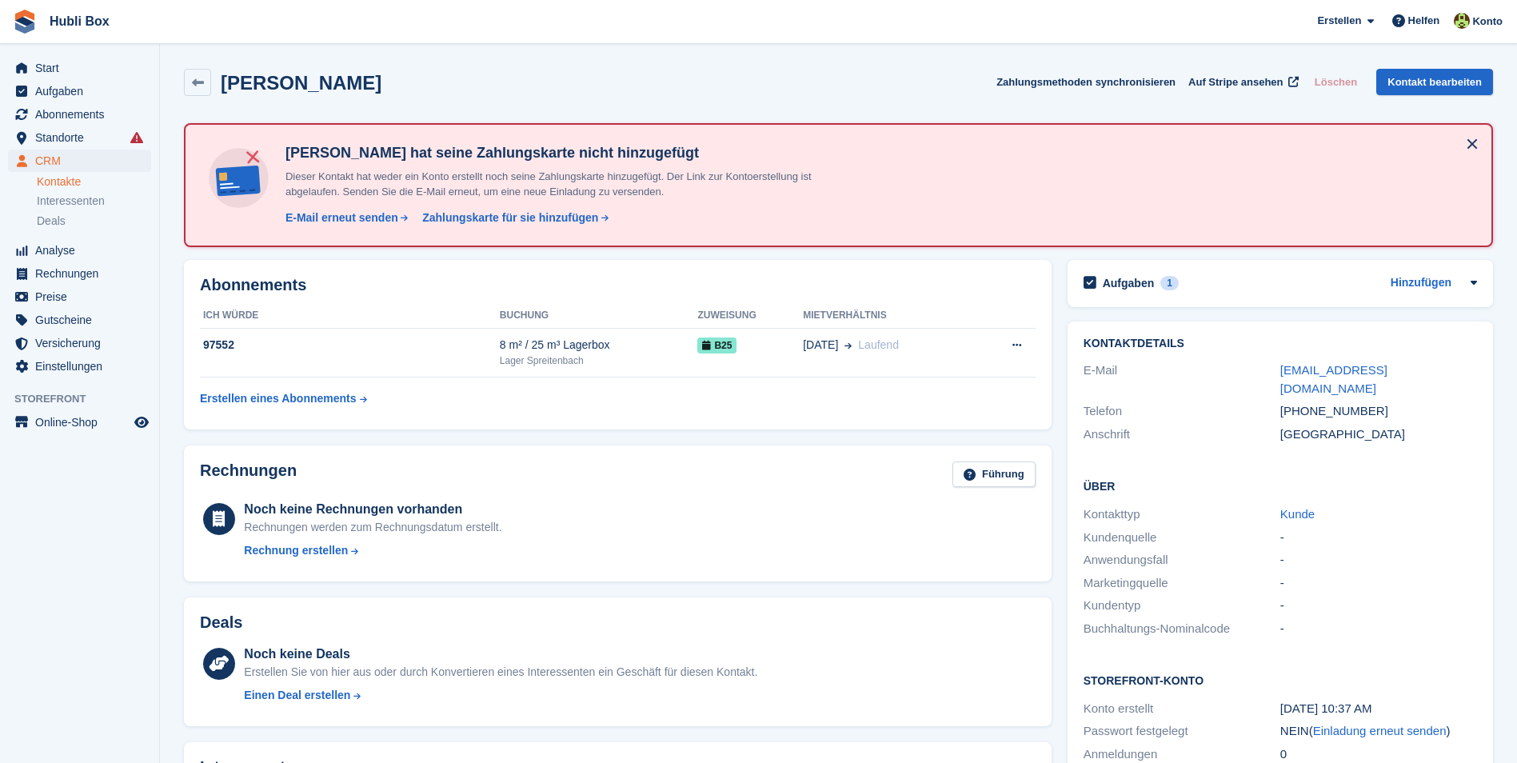
scroll to position [134, 0]
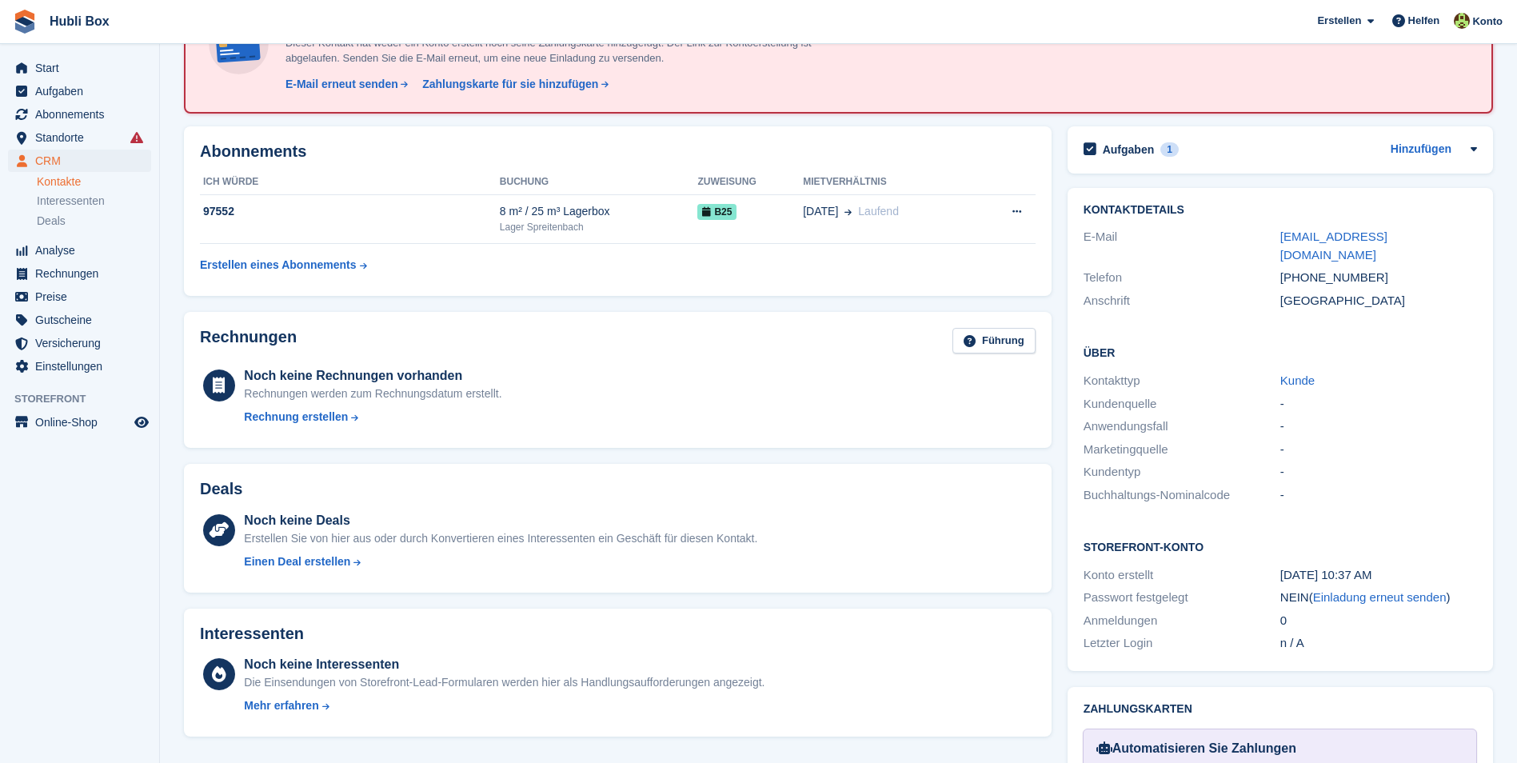
click at [53, 623] on aside "Start Aufgaben Abonnements Abonnements Abonnements Preiserhöhungen NEU Preiserh…" at bounding box center [79, 385] width 159 height 683
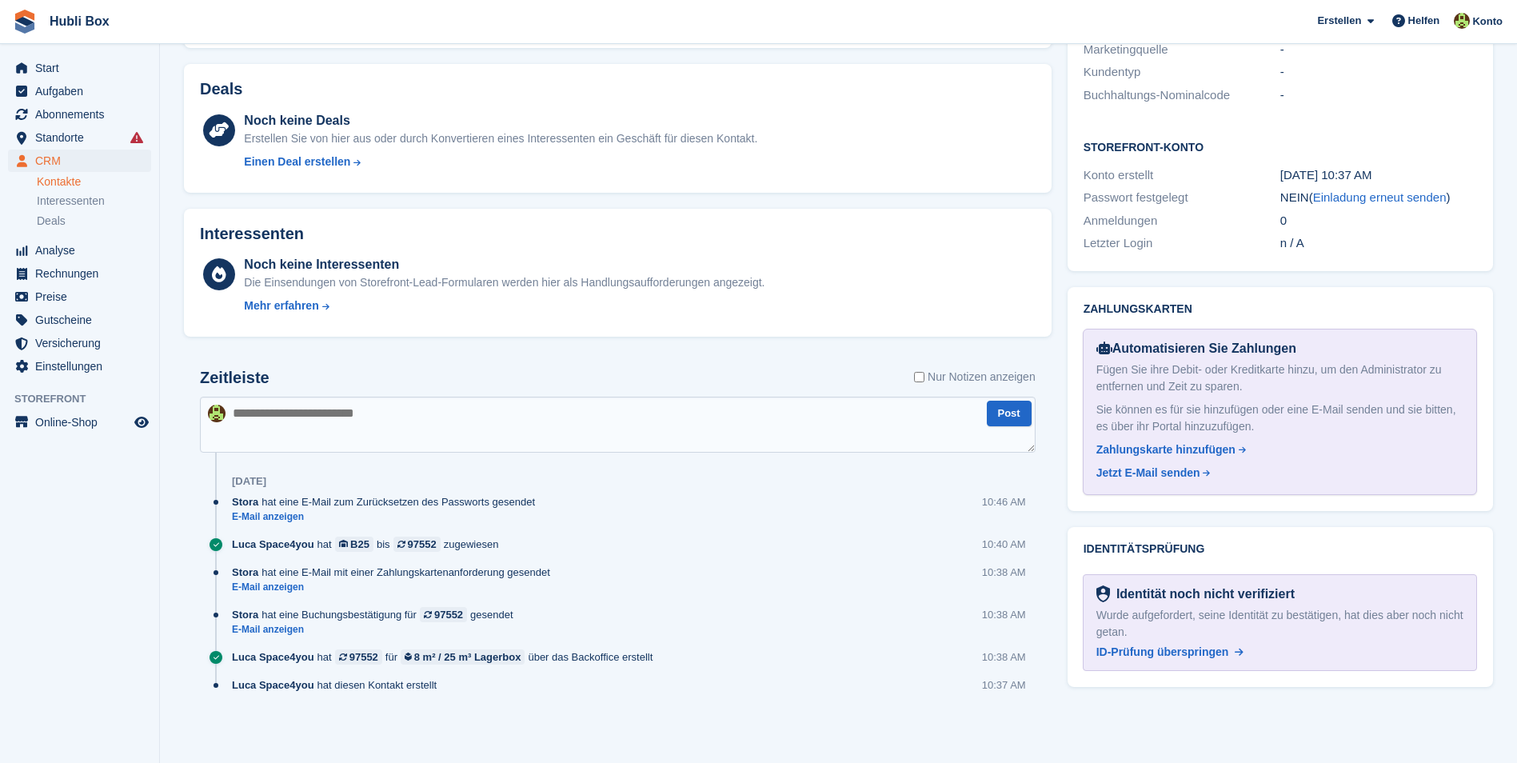
scroll to position [0, 0]
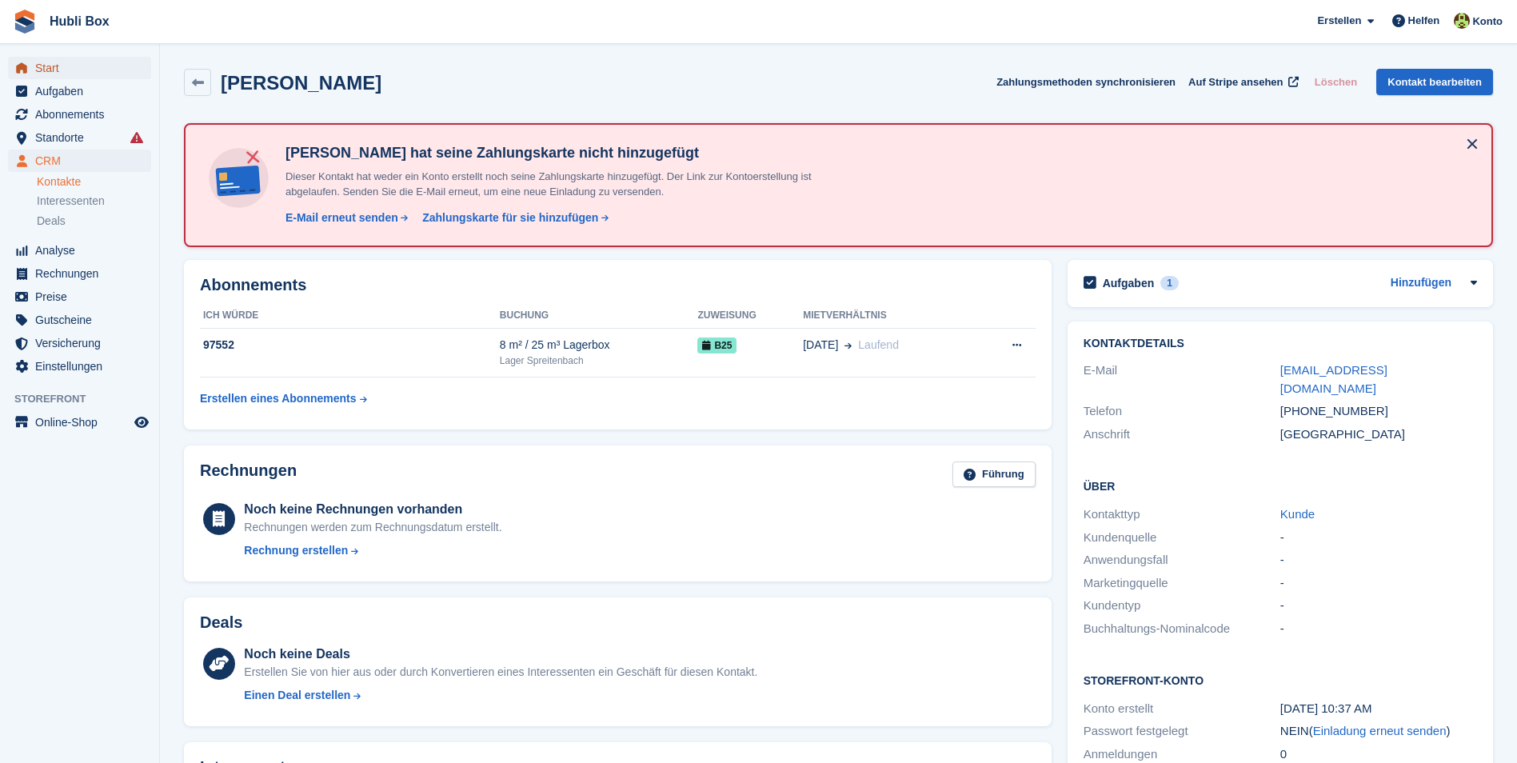
click at [119, 62] on span "Start" at bounding box center [83, 68] width 96 height 22
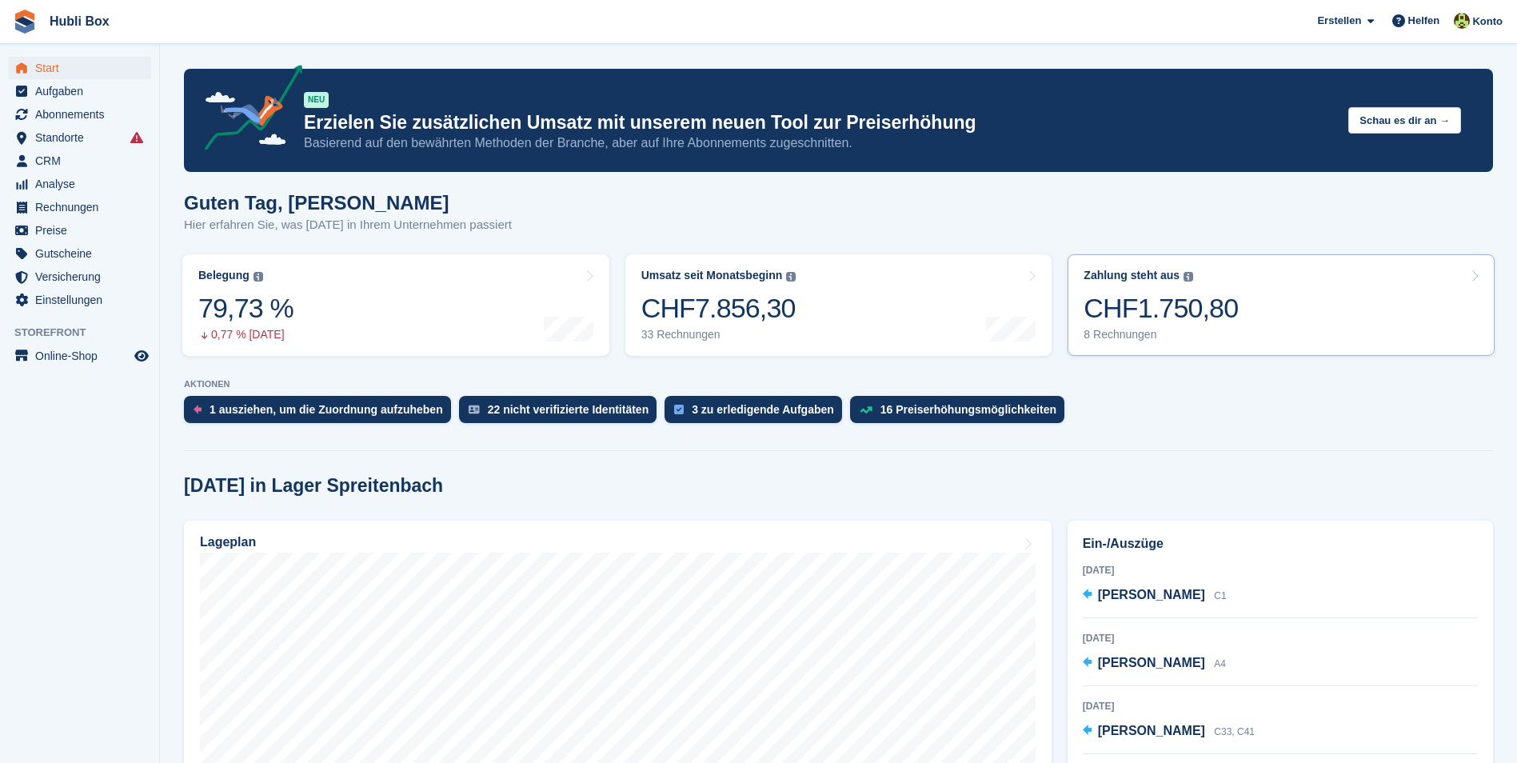
click at [1345, 313] on link "Zahlung steht aus Der gesamte ausstehende Saldo aller offenen Rechnungen. CHF1.…" at bounding box center [1280, 305] width 427 height 102
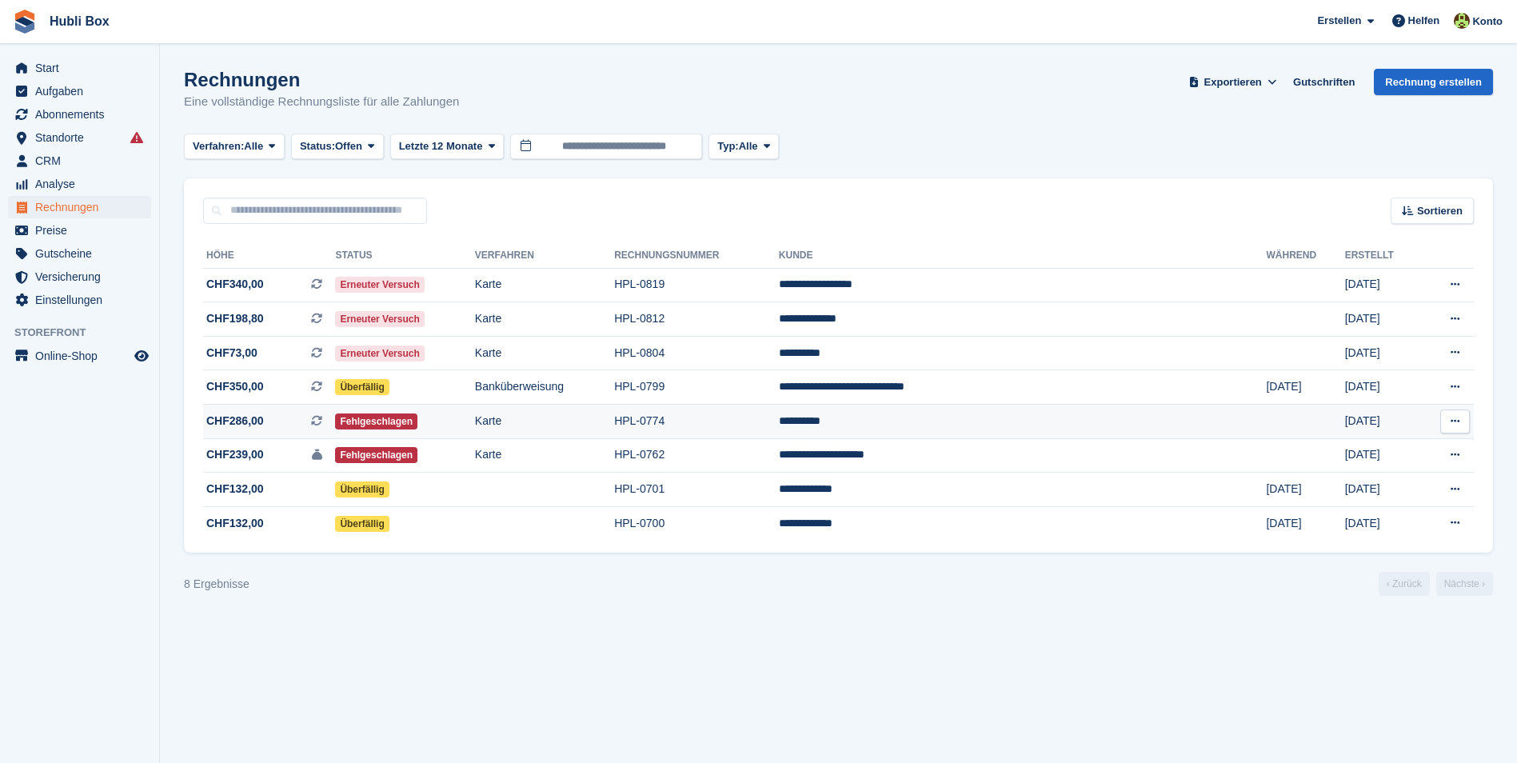
click at [922, 421] on td "**********" at bounding box center [1023, 422] width 488 height 34
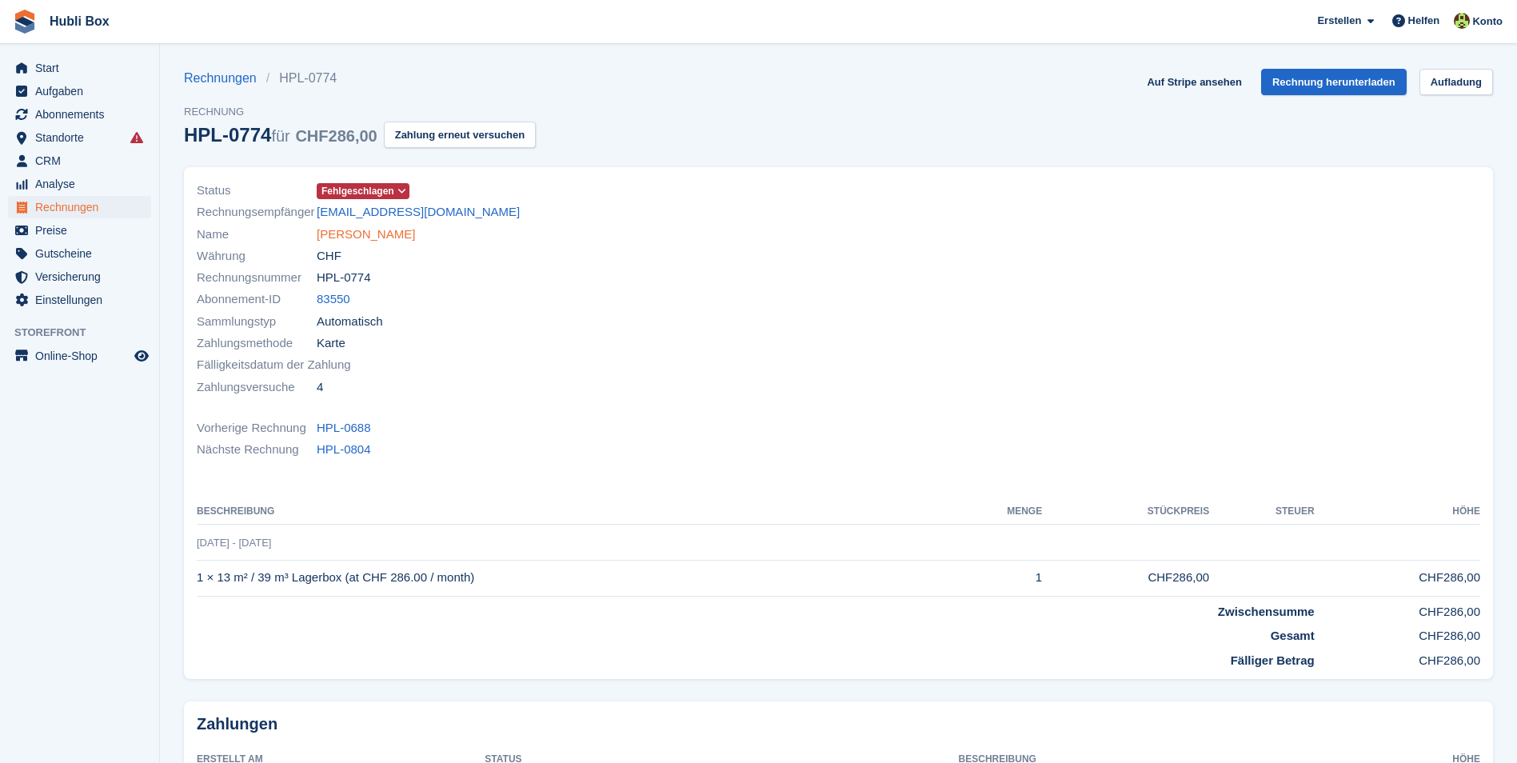
click at [344, 242] on link "Roman Gmür" at bounding box center [366, 234] width 98 height 18
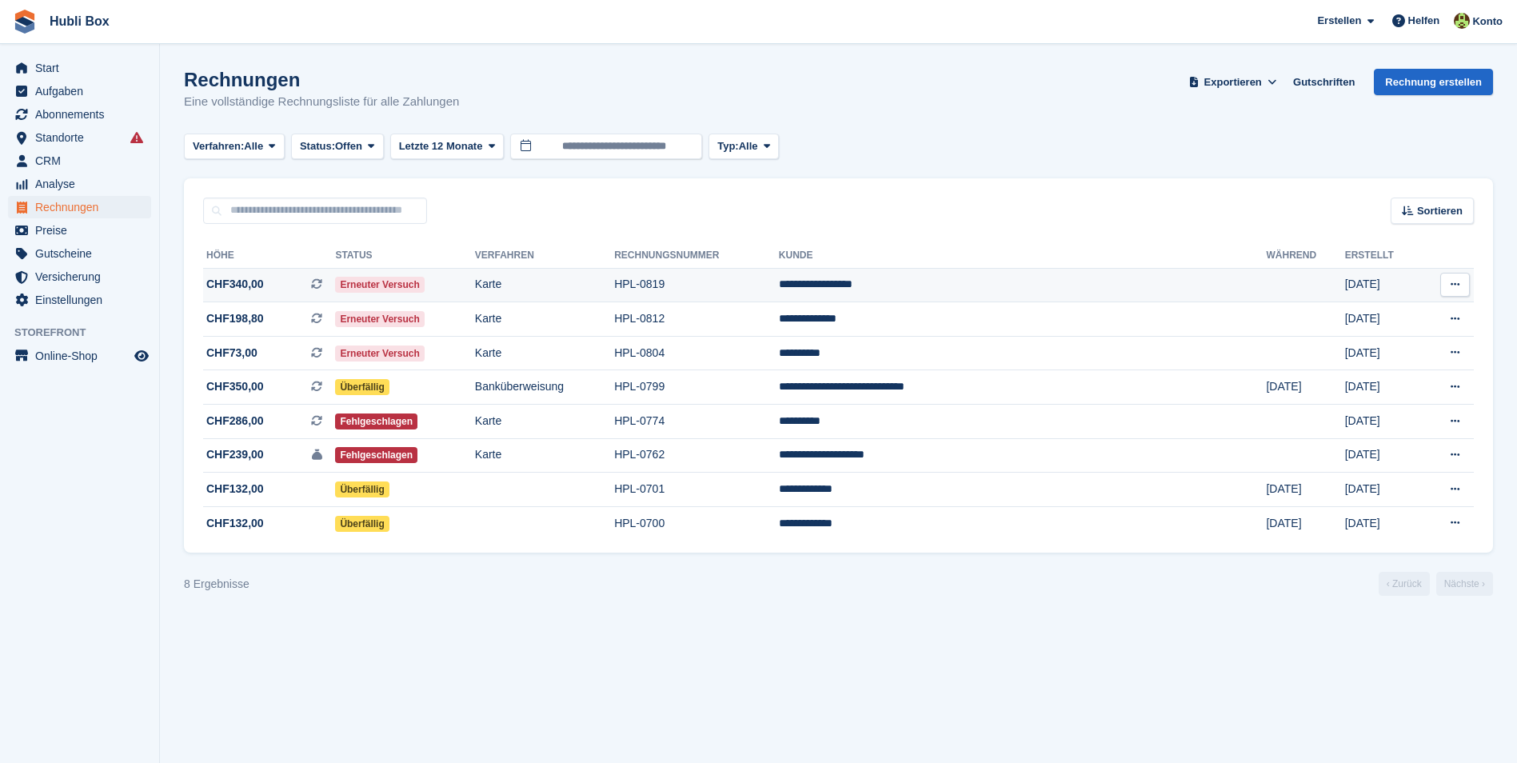
click at [230, 286] on span "CHF340,00" at bounding box center [235, 284] width 58 height 17
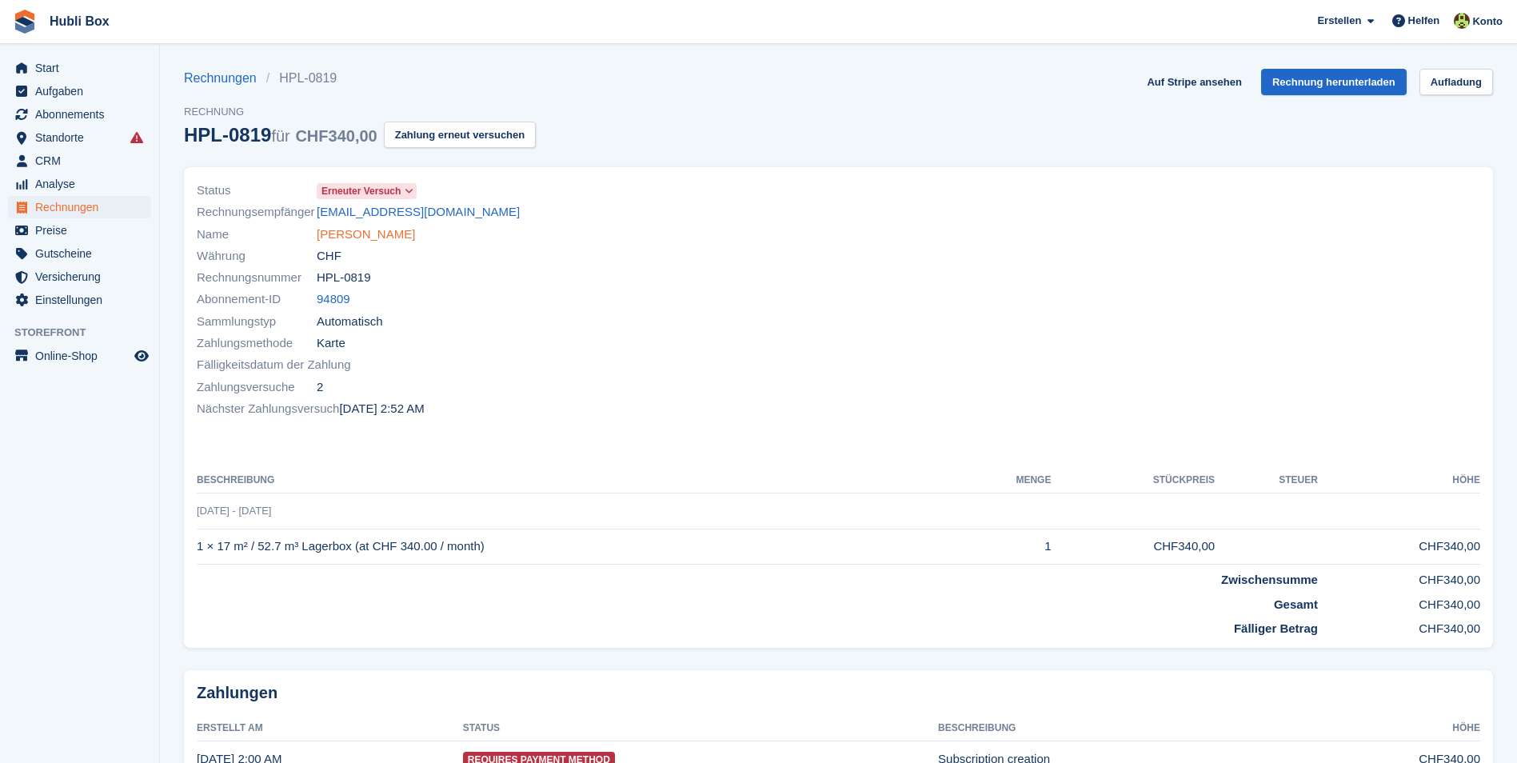
click at [338, 238] on link "[PERSON_NAME]" at bounding box center [366, 234] width 98 height 18
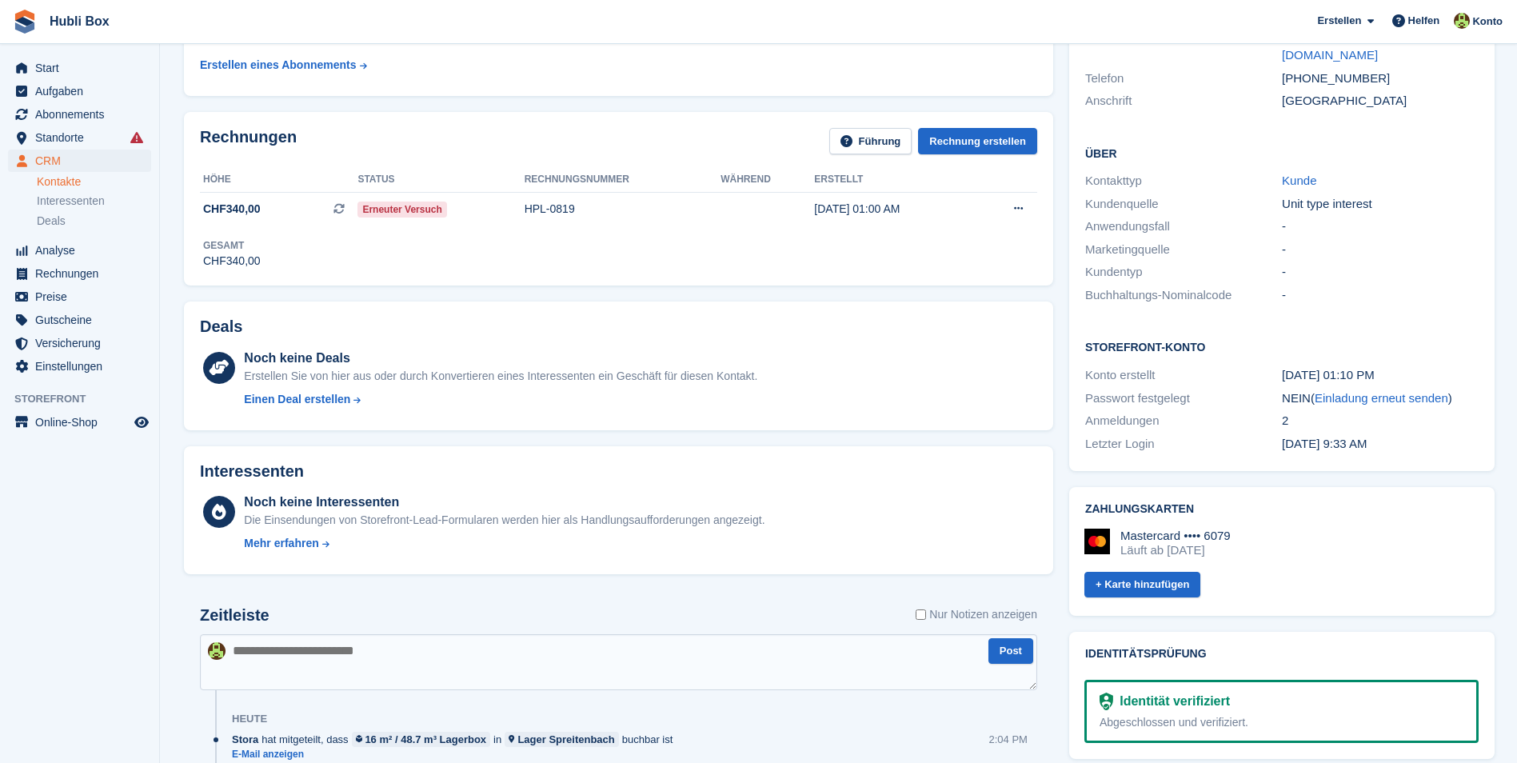
scroll to position [320, 0]
